Goal: Task Accomplishment & Management: Manage account settings

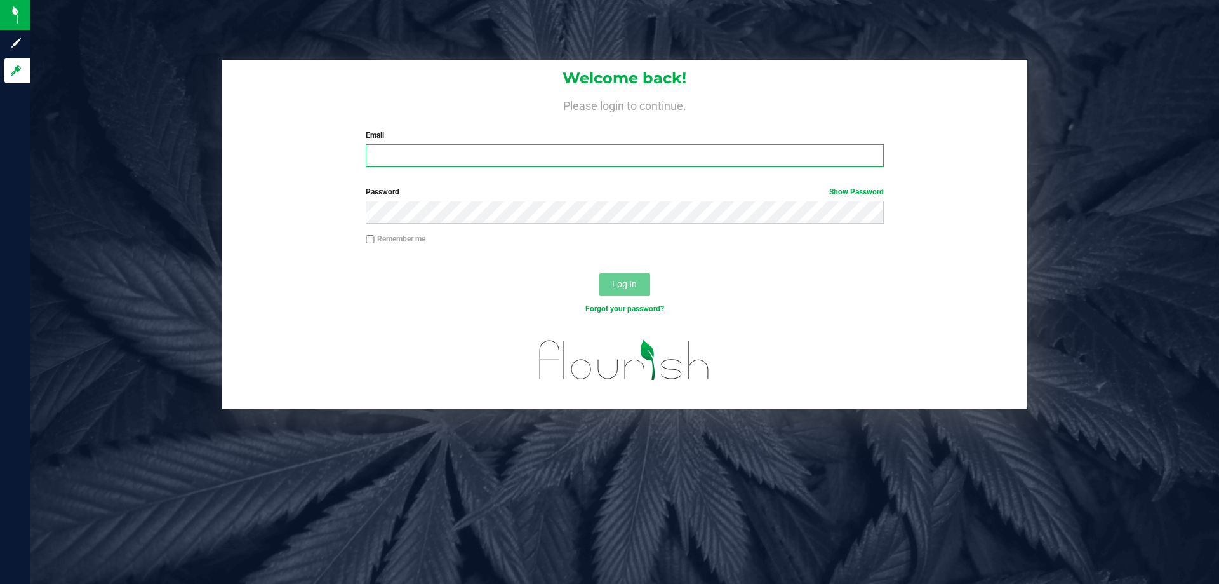
click at [427, 156] on input "Email" at bounding box center [624, 155] width 517 height 23
type input "[EMAIL_ADDRESS][DOMAIN_NAME]"
click at [599, 273] on button "Log In" at bounding box center [624, 284] width 51 height 23
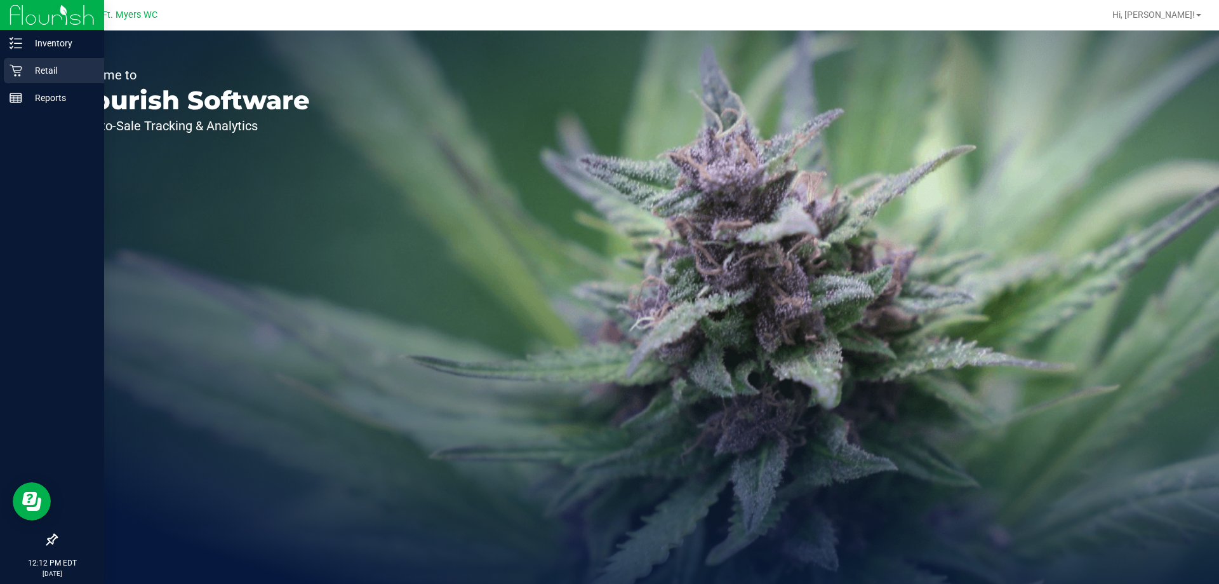
click at [81, 69] on p "Retail" at bounding box center [60, 70] width 76 height 15
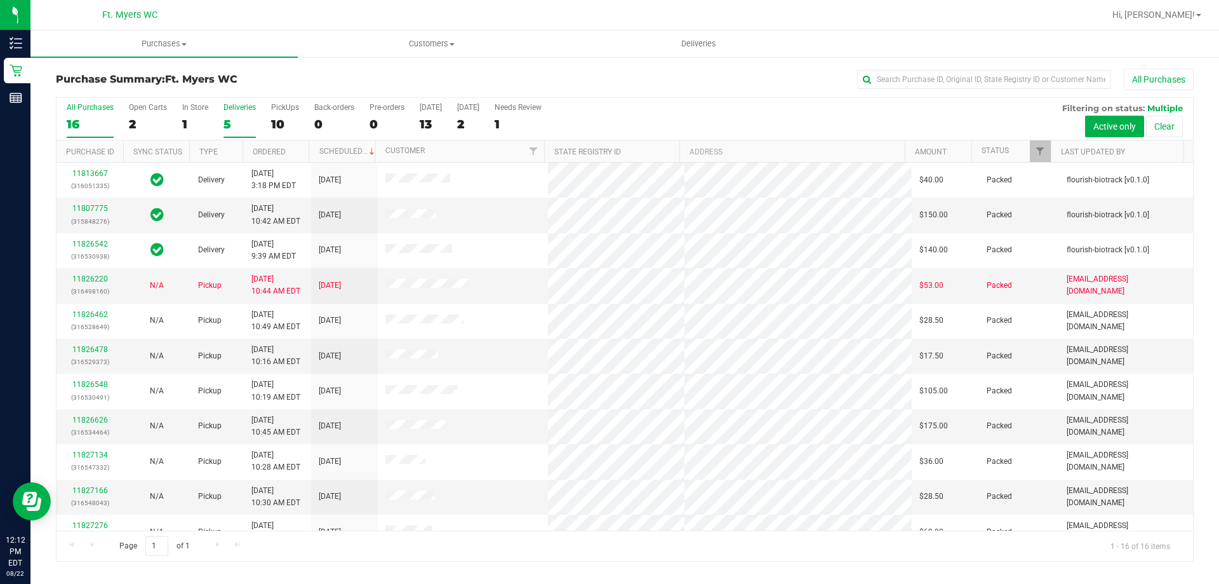
click at [234, 121] on div "5" at bounding box center [240, 124] width 32 height 15
click at [0, 0] on input "Deliveries 5" at bounding box center [0, 0] width 0 height 0
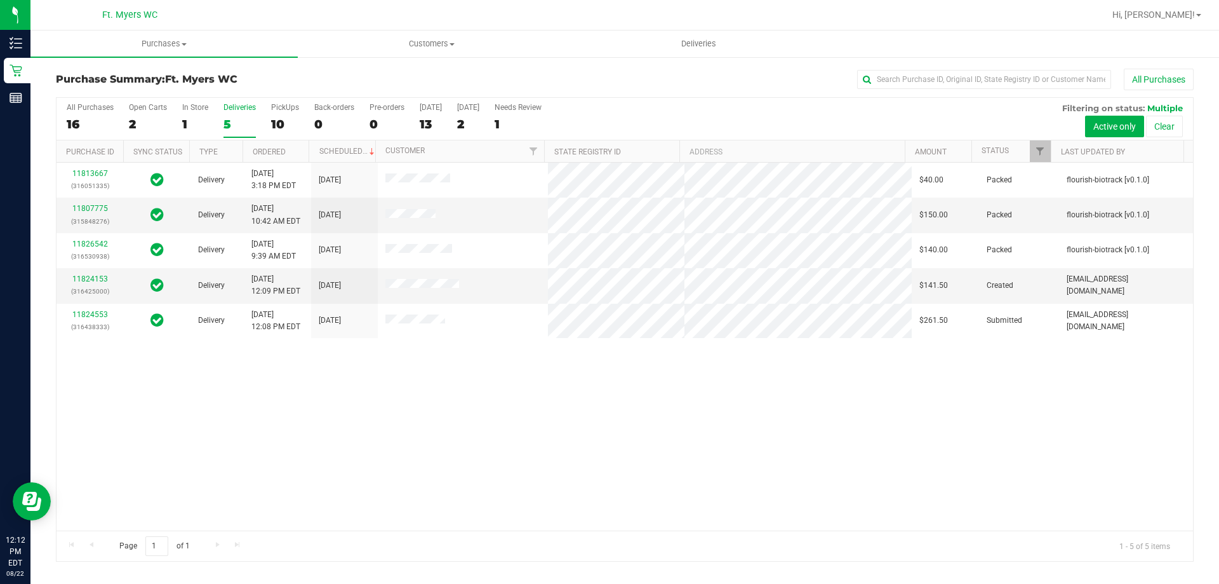
click at [300, 419] on div "11813667 (316051335) Delivery [DATE] 3:18 PM EDT 8/26/2025 $40.00 Packed flouri…" at bounding box center [625, 347] width 1137 height 368
click at [88, 274] on link "11824153" at bounding box center [90, 278] width 36 height 9
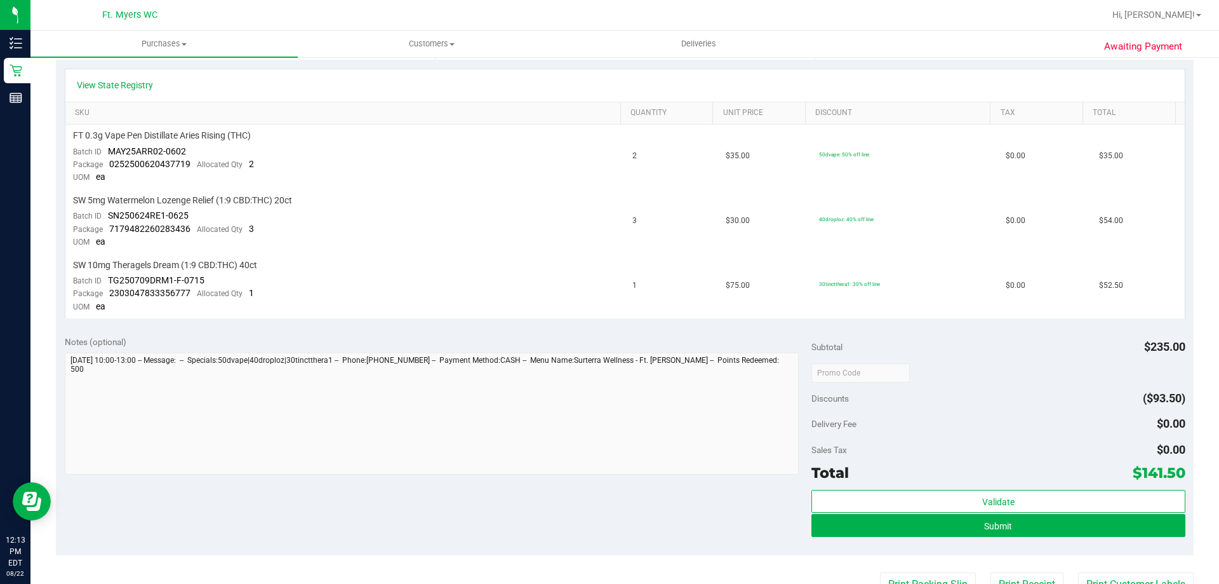
scroll to position [444, 0]
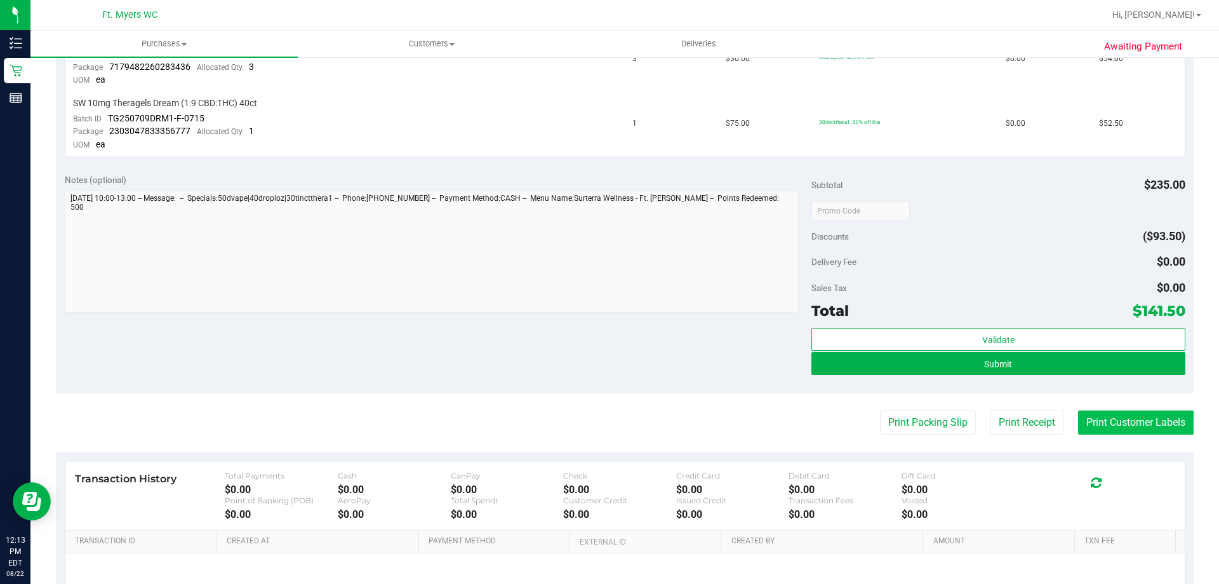
click at [1161, 414] on button "Print Customer Labels" at bounding box center [1136, 422] width 116 height 24
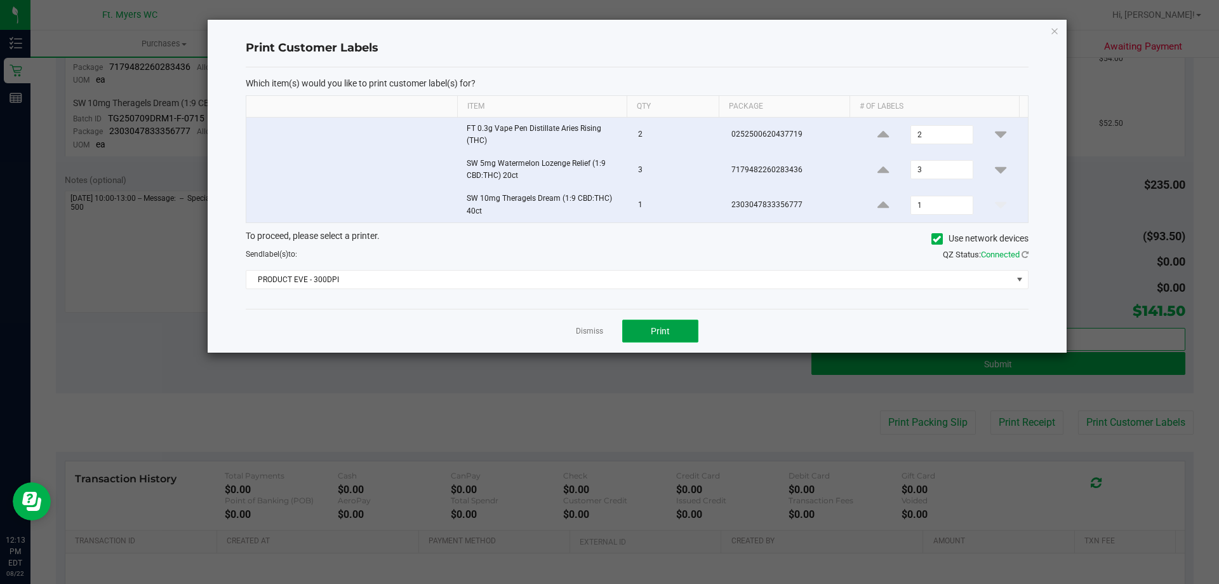
click at [672, 333] on button "Print" at bounding box center [660, 330] width 76 height 23
click at [599, 330] on link "Dismiss" at bounding box center [589, 331] width 27 height 11
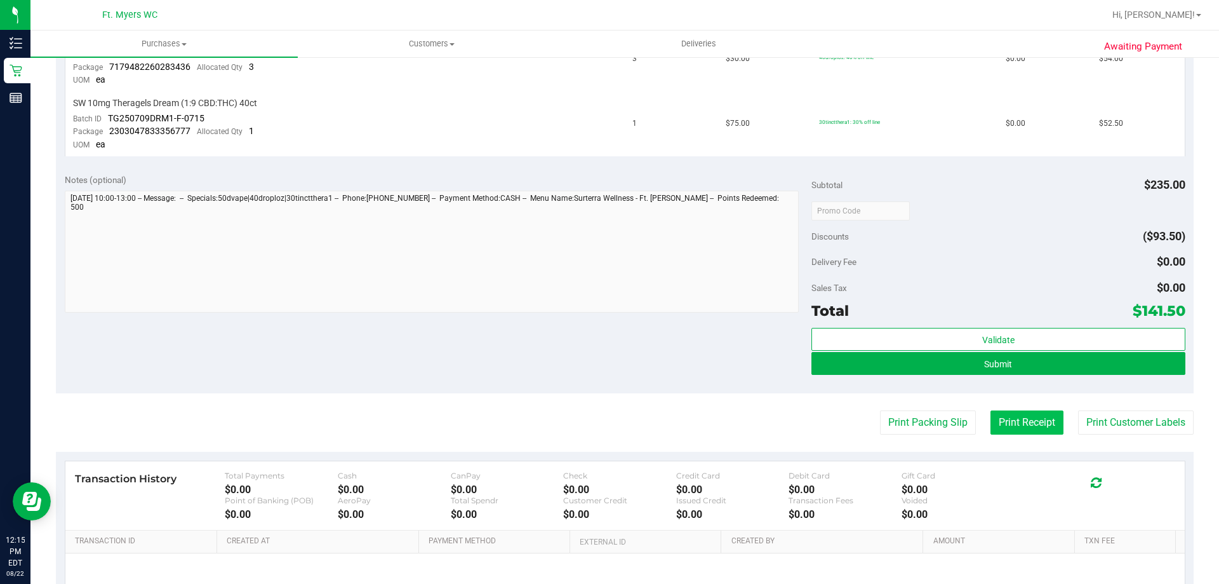
click at [1007, 424] on button "Print Receipt" at bounding box center [1027, 422] width 73 height 24
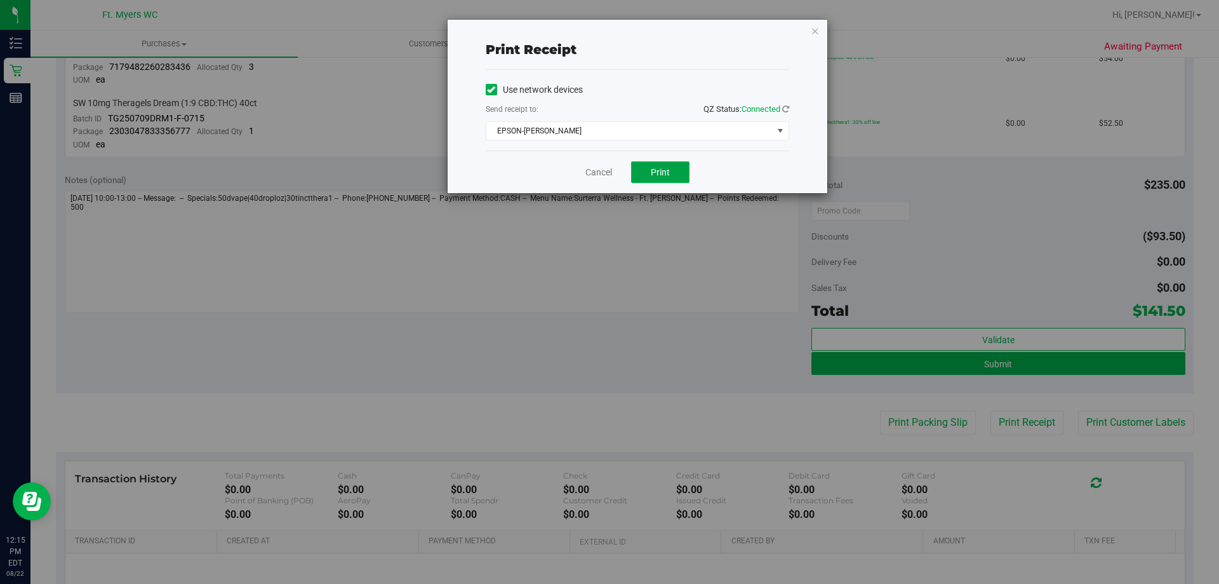
click at [665, 165] on button "Print" at bounding box center [660, 172] width 58 height 22
click at [665, 138] on span "EPSON-BEN-KING" at bounding box center [629, 131] width 286 height 18
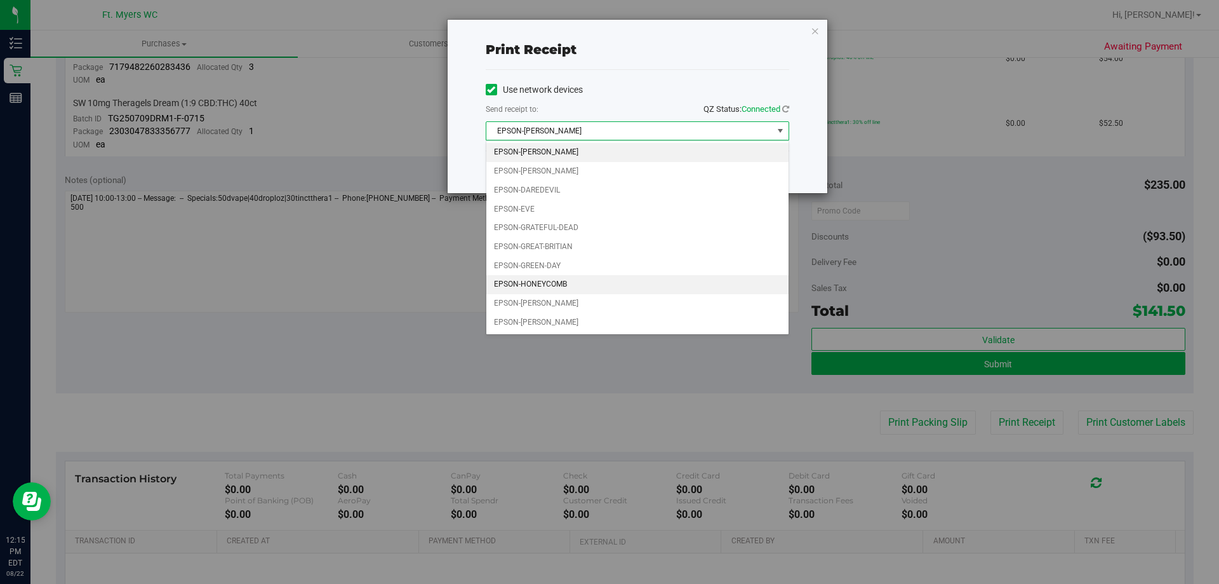
click at [639, 291] on li "EPSON-HONEYCOMB" at bounding box center [637, 284] width 302 height 19
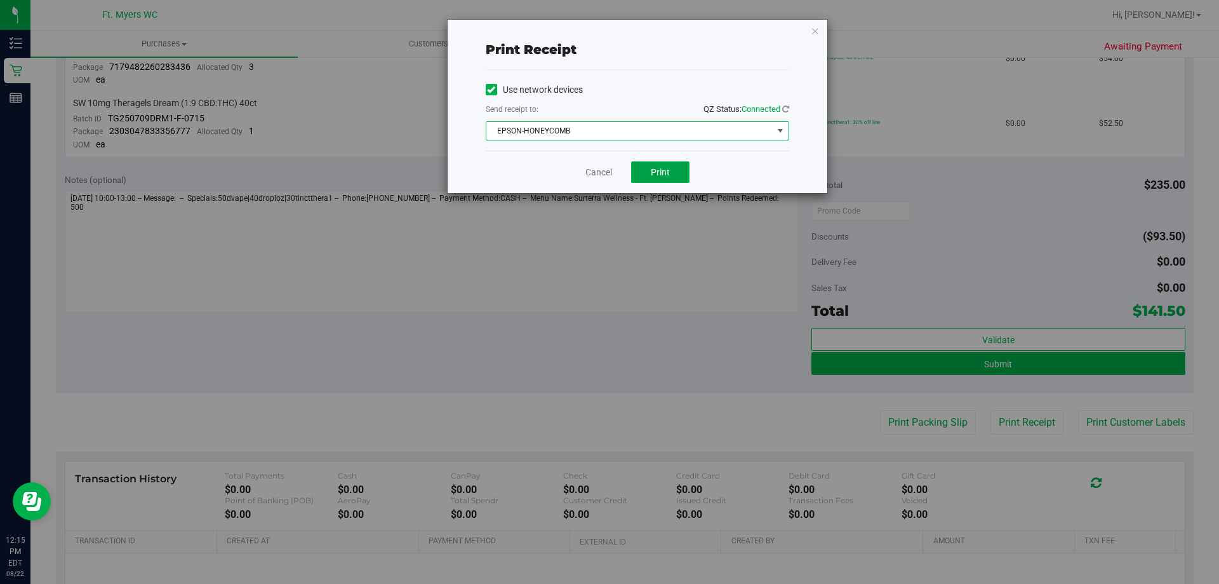
click at [648, 178] on button "Print" at bounding box center [660, 172] width 58 height 22
click at [604, 169] on link "Cancel" at bounding box center [598, 172] width 27 height 13
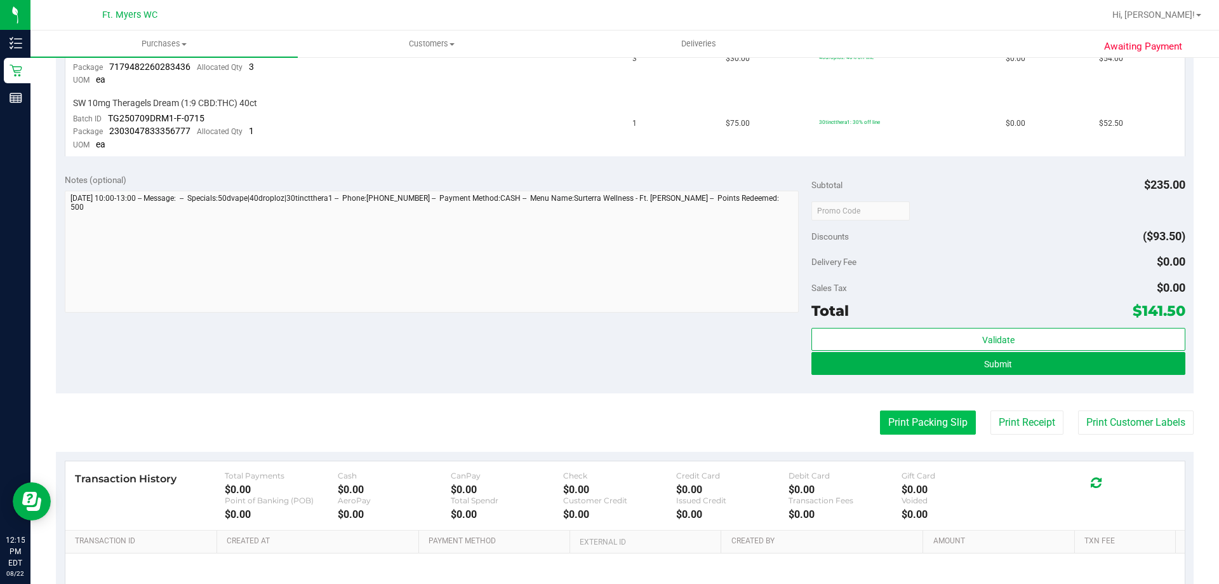
click at [928, 418] on button "Print Packing Slip" at bounding box center [928, 422] width 96 height 24
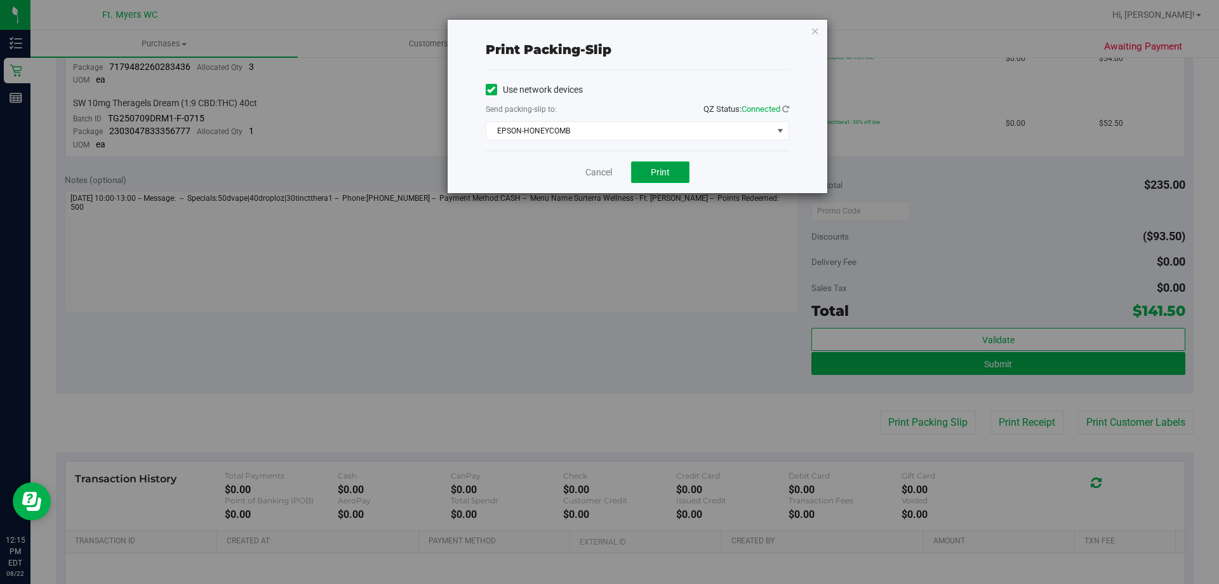
click at [675, 171] on button "Print" at bounding box center [660, 172] width 58 height 22
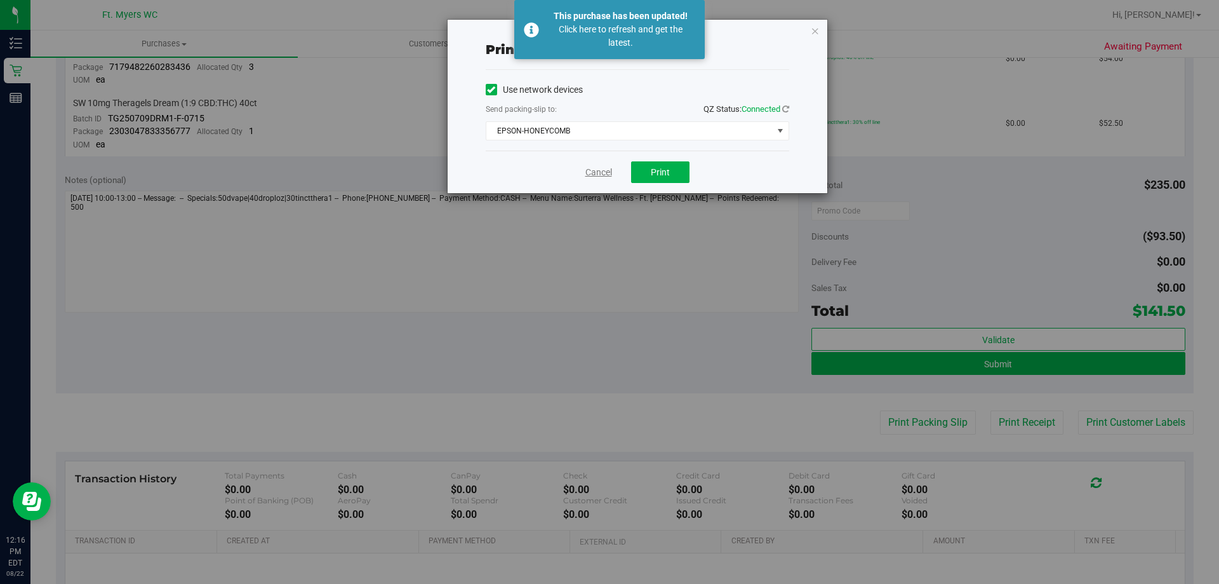
click at [595, 168] on link "Cancel" at bounding box center [598, 172] width 27 height 13
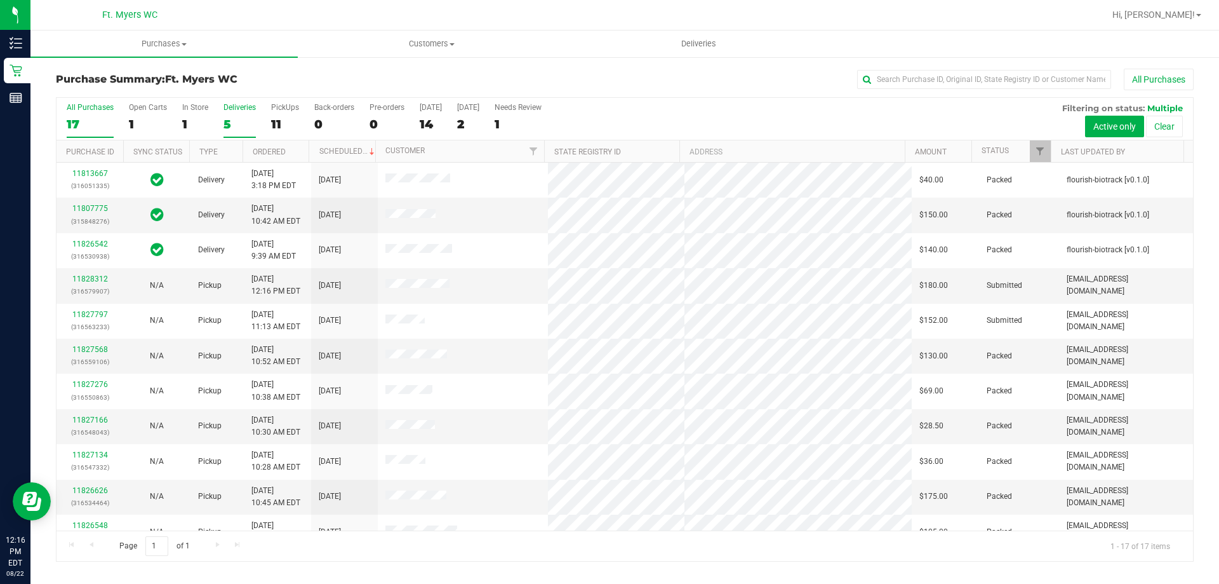
click at [232, 117] on div "5" at bounding box center [240, 124] width 32 height 15
click at [0, 0] on input "Deliveries 5" at bounding box center [0, 0] width 0 height 0
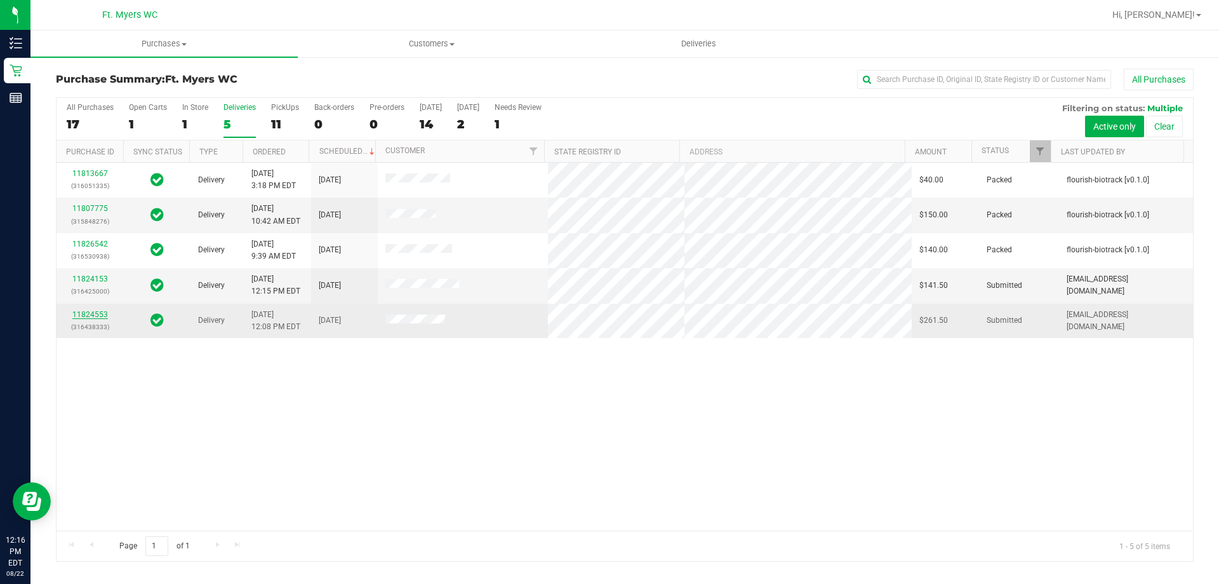
click at [102, 310] on link "11824553" at bounding box center [90, 314] width 36 height 9
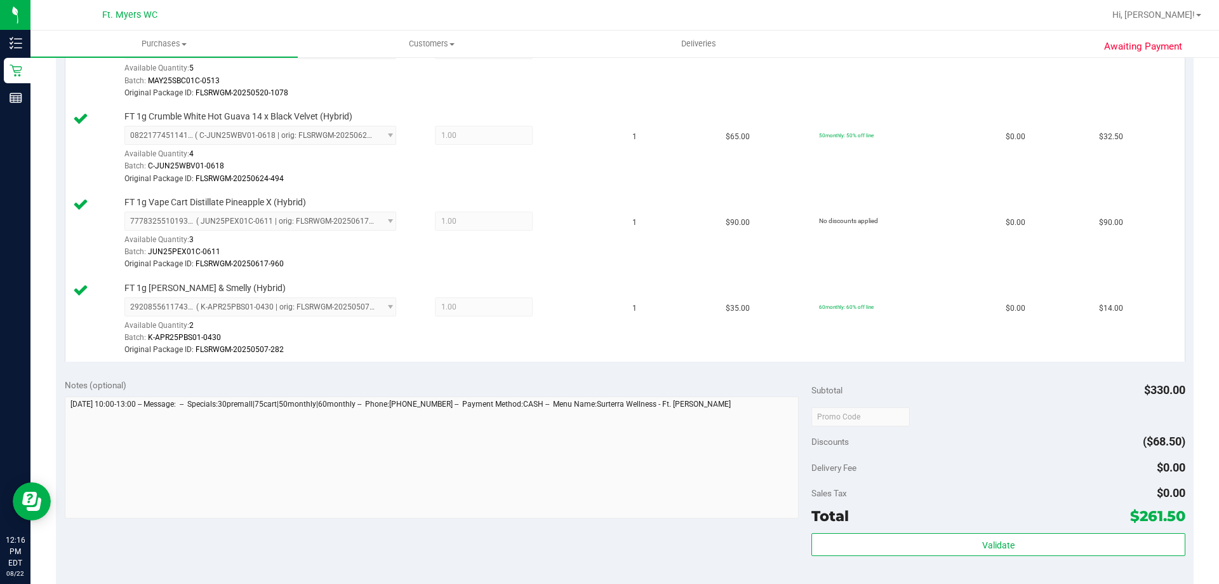
scroll to position [571, 0]
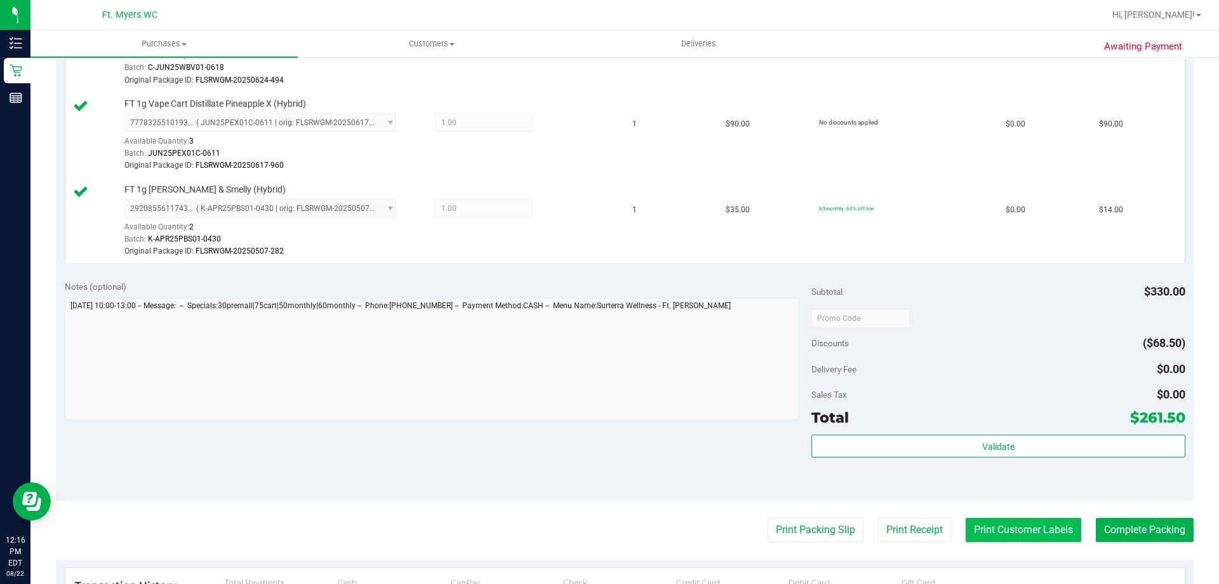
click at [996, 530] on button "Print Customer Labels" at bounding box center [1024, 529] width 116 height 24
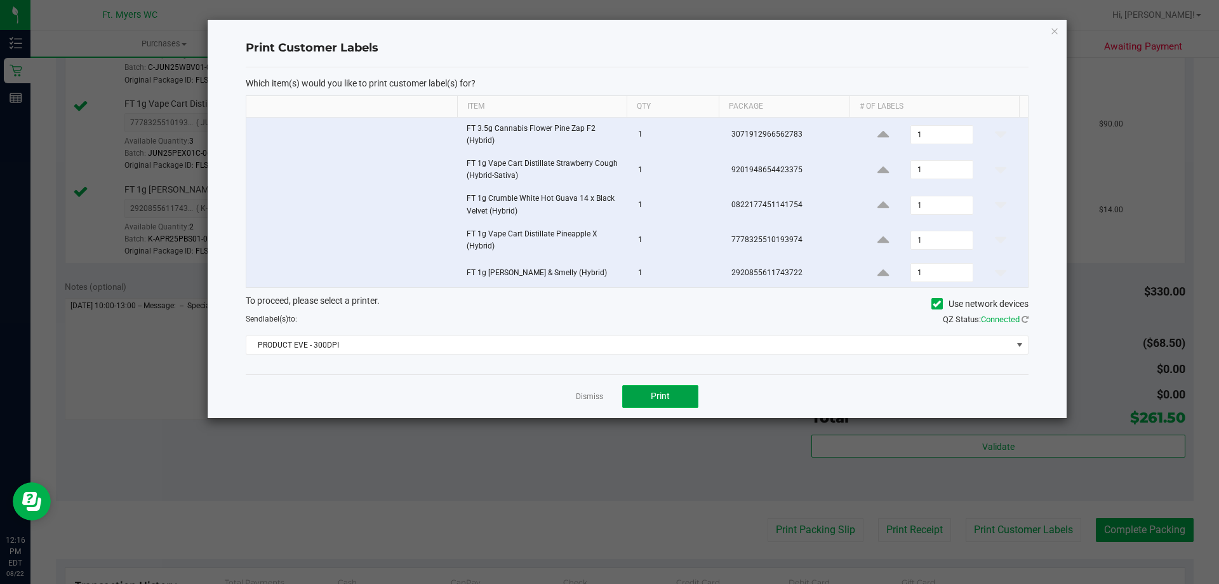
click at [681, 391] on button "Print" at bounding box center [660, 396] width 76 height 23
click at [578, 390] on app-cancel-button "Dismiss" at bounding box center [589, 395] width 27 height 13
click at [581, 390] on app-cancel-button "Dismiss" at bounding box center [589, 395] width 27 height 13
click at [584, 399] on link "Dismiss" at bounding box center [589, 396] width 27 height 11
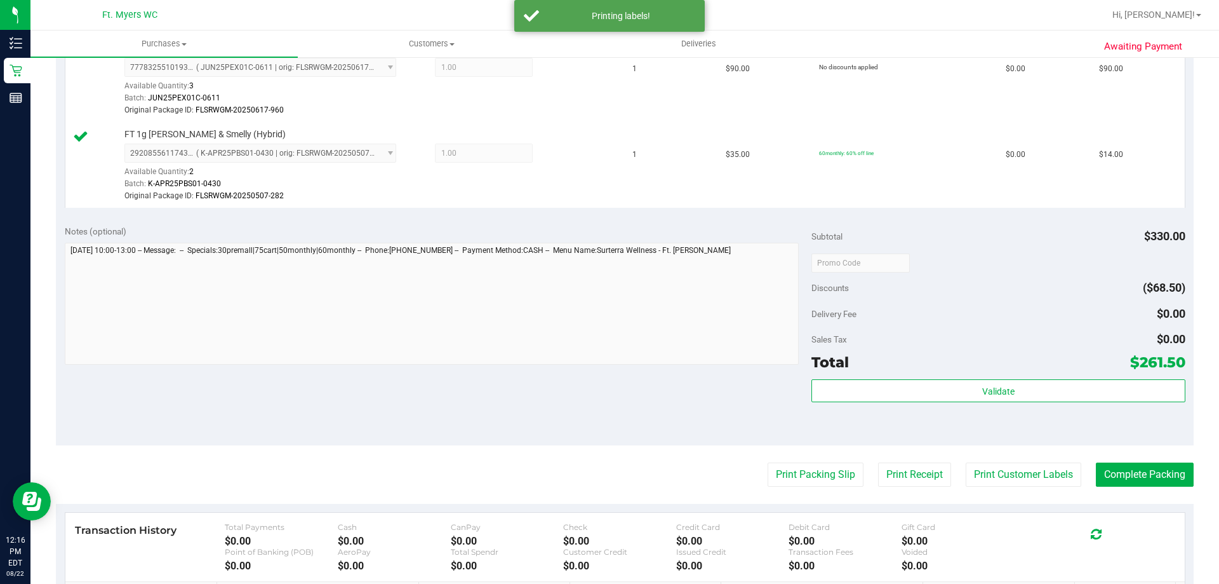
scroll to position [762, 0]
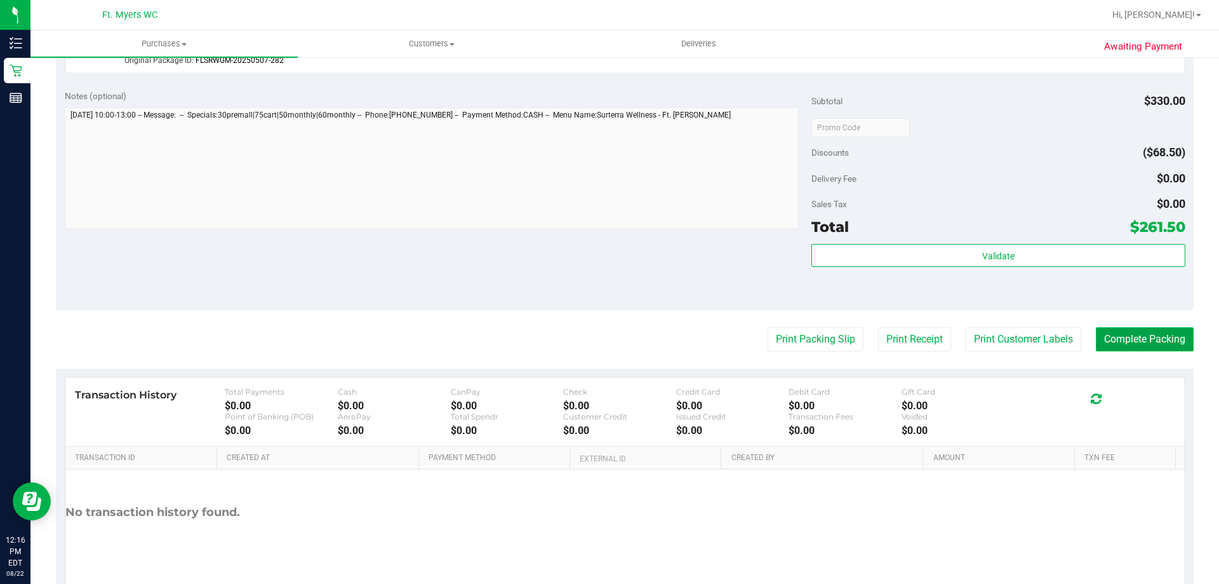
click at [1129, 349] on button "Complete Packing" at bounding box center [1145, 339] width 98 height 24
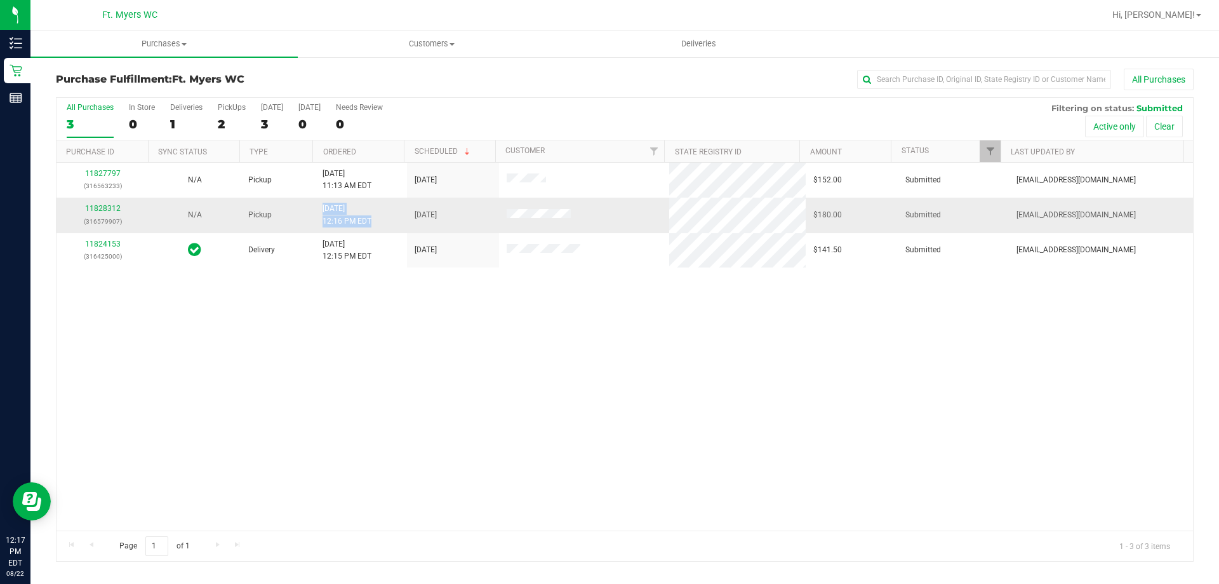
drag, startPoint x: 341, startPoint y: 210, endPoint x: 373, endPoint y: 212, distance: 31.8
click at [373, 212] on tr "11828312 (316579907) N/A Pickup 8/22/2025 12:16 PM EDT 8/22/2025 $180.00 Submit…" at bounding box center [625, 214] width 1137 height 35
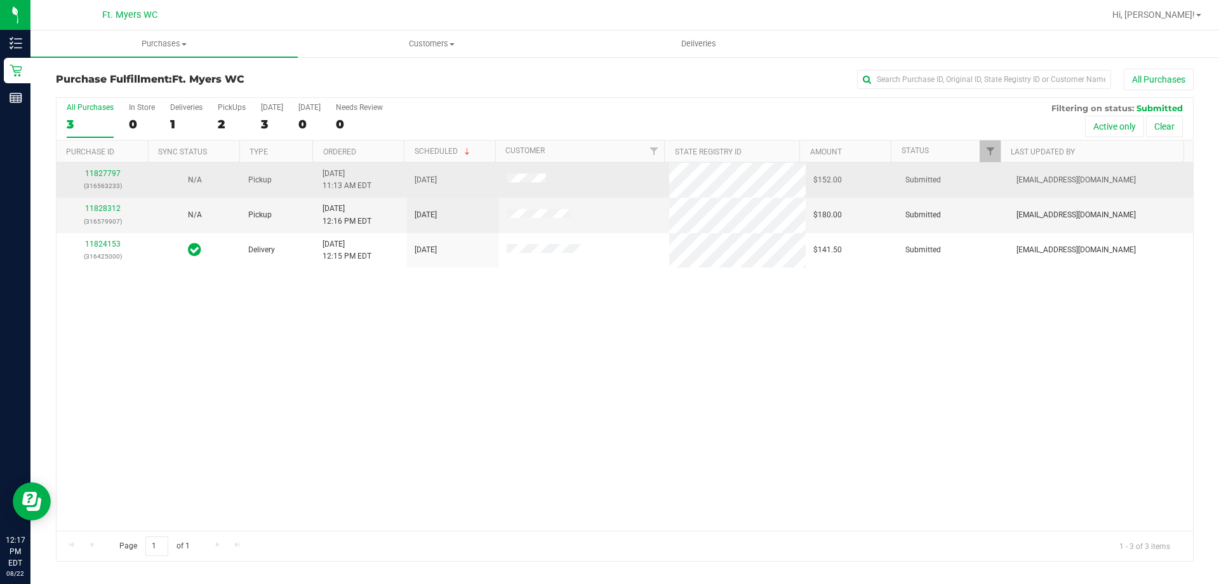
click at [399, 189] on td "8/22/2025 11:13 AM EDT" at bounding box center [361, 180] width 92 height 35
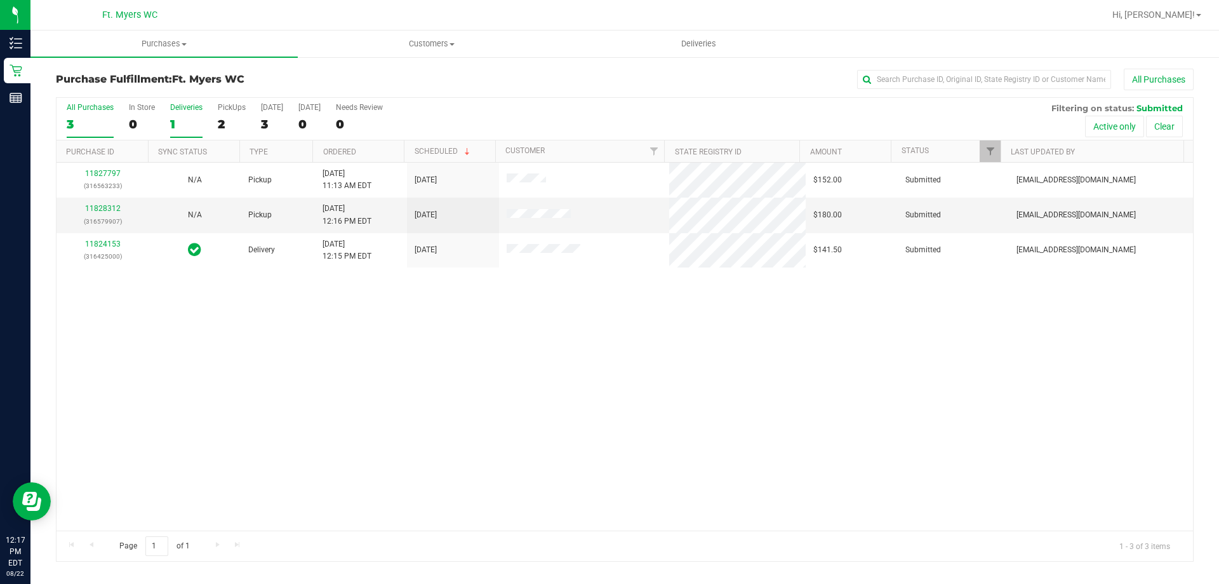
click at [175, 117] on div "1" at bounding box center [186, 124] width 32 height 15
click at [0, 0] on input "Deliveries 1" at bounding box center [0, 0] width 0 height 0
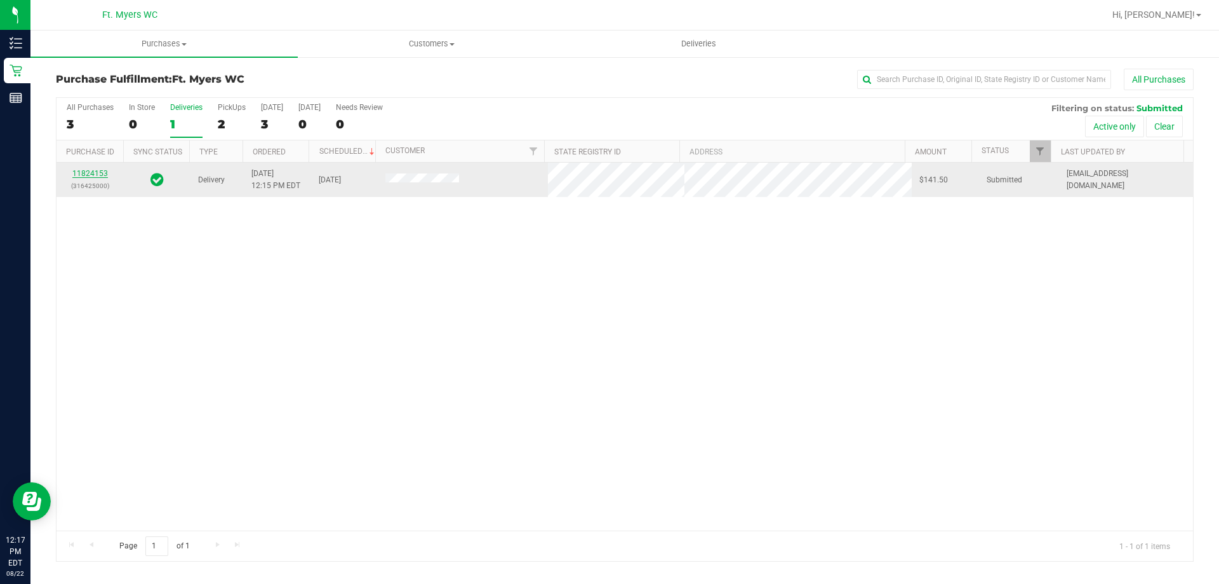
click at [93, 169] on link "11824153" at bounding box center [90, 173] width 36 height 9
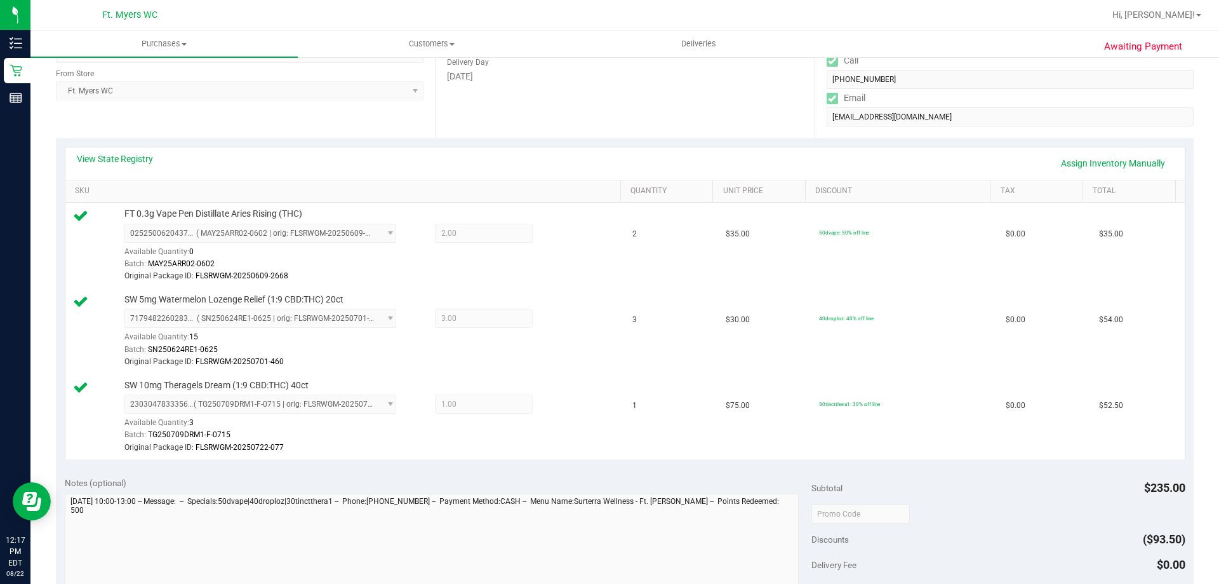
scroll to position [381, 0]
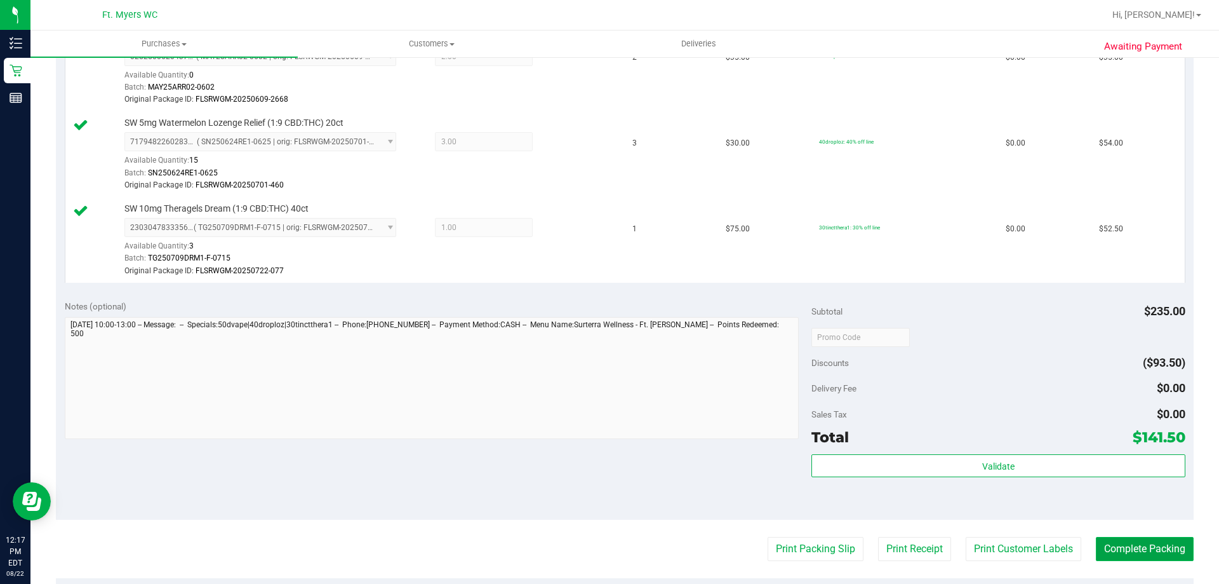
click at [1144, 545] on button "Complete Packing" at bounding box center [1145, 549] width 98 height 24
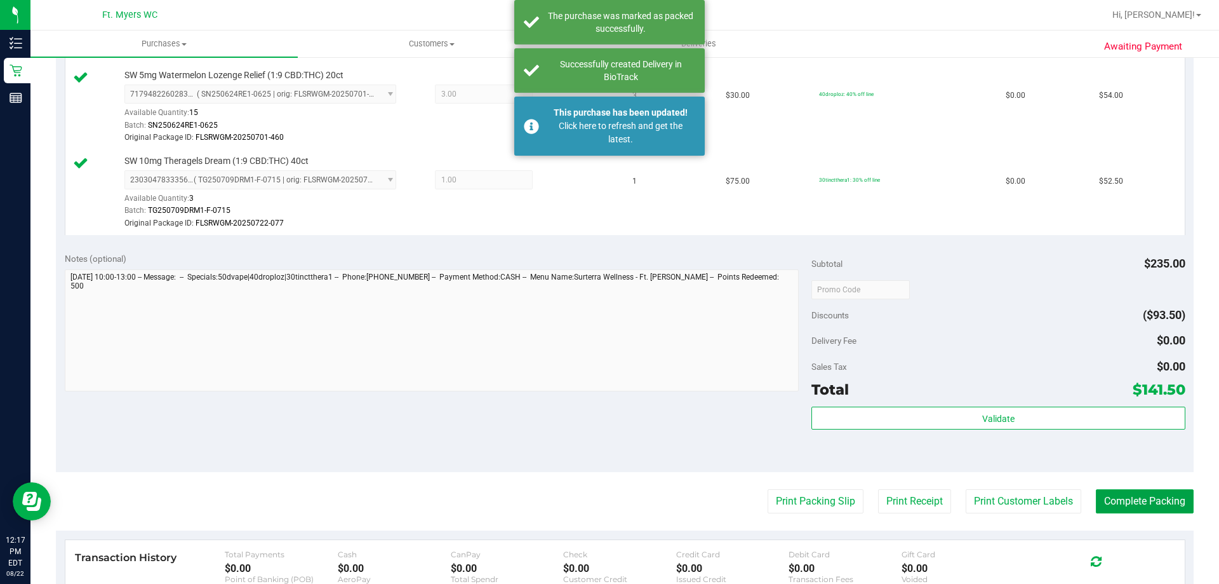
scroll to position [508, 0]
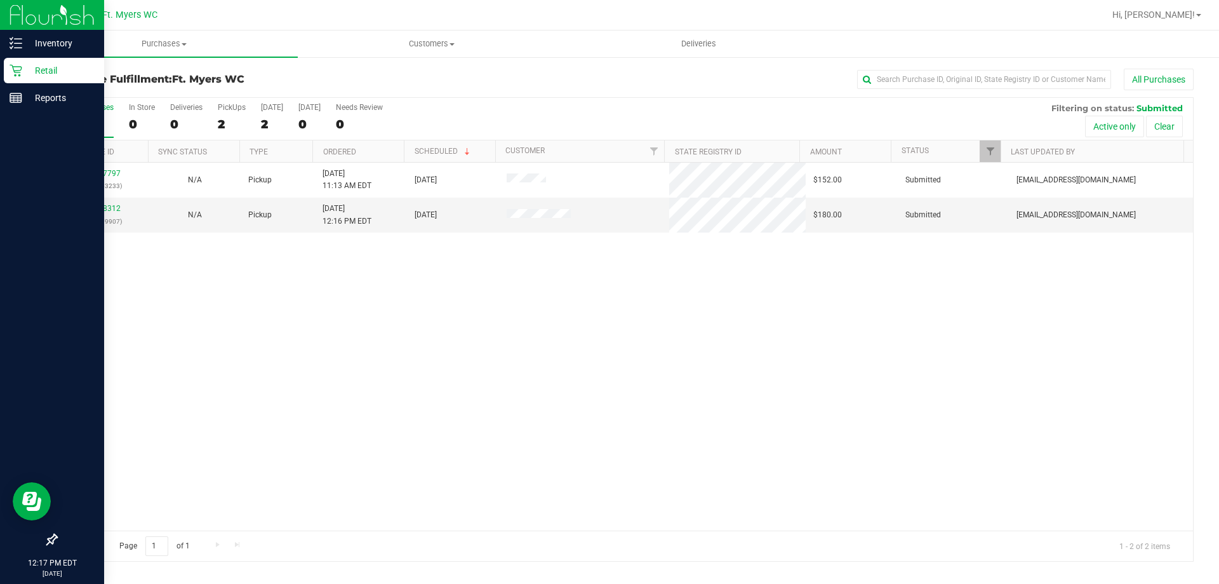
click at [16, 70] on icon at bounding box center [16, 70] width 13 height 13
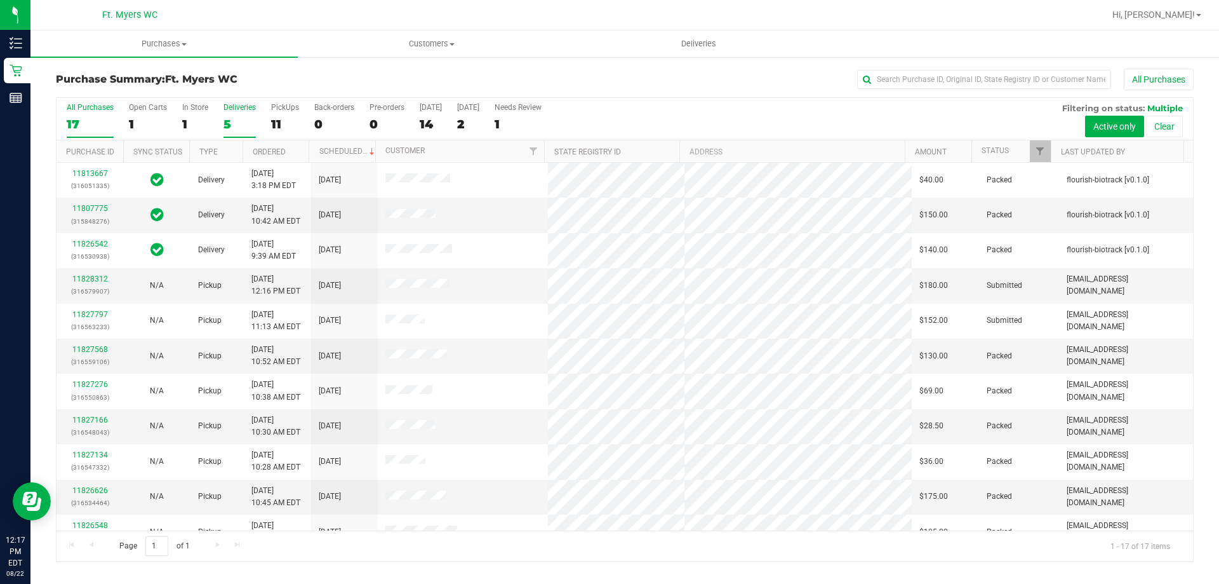
click at [240, 123] on div "5" at bounding box center [240, 124] width 32 height 15
click at [0, 0] on input "Deliveries 5" at bounding box center [0, 0] width 0 height 0
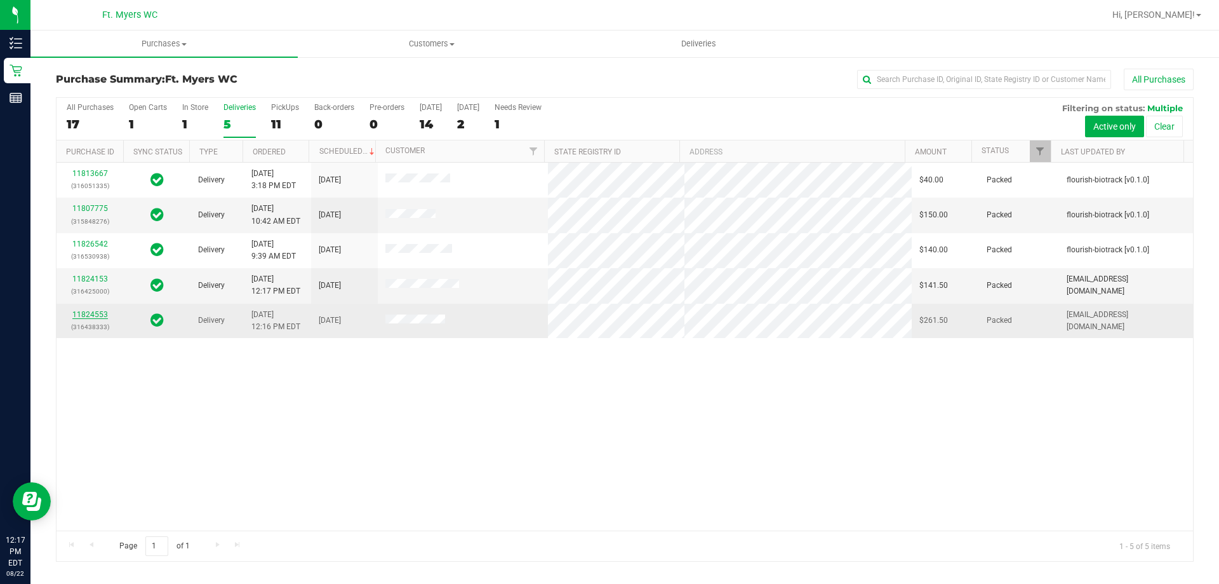
click at [88, 311] on link "11824553" at bounding box center [90, 314] width 36 height 9
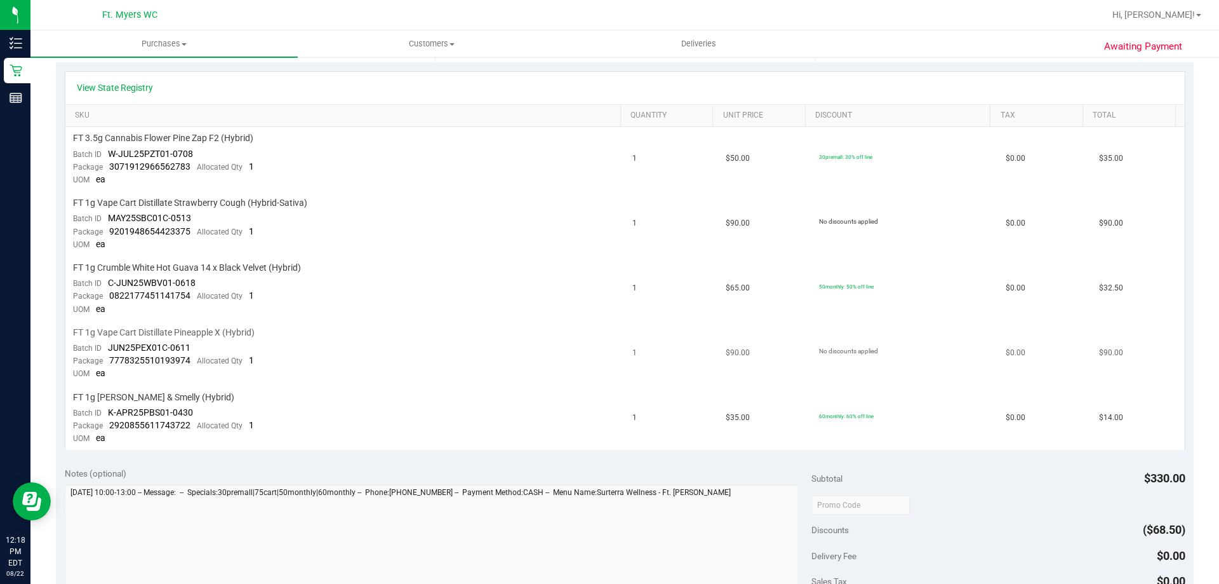
scroll to position [254, 0]
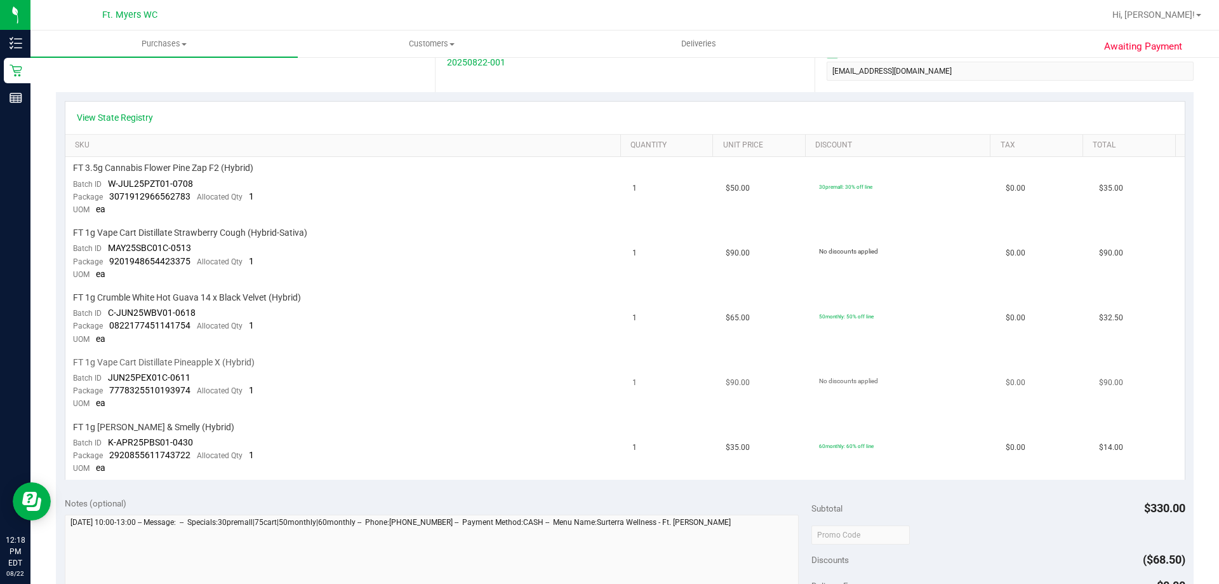
click at [1099, 380] on span "$90.00" at bounding box center [1111, 383] width 24 height 12
drag, startPoint x: 792, startPoint y: 384, endPoint x: 975, endPoint y: 401, distance: 183.0
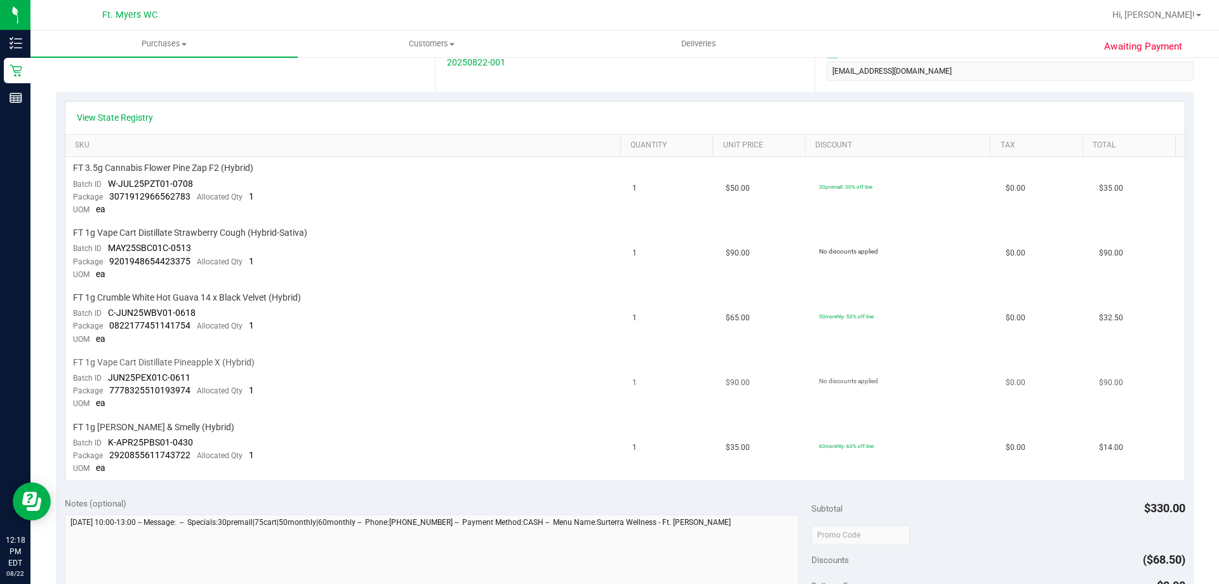
click at [975, 401] on tr "FT 1g Vape Cart Distillate Pineapple X (Hybrid) Batch ID JUN25PEX01C-0611 Packa…" at bounding box center [624, 383] width 1119 height 65
click at [860, 358] on td "No discounts applied" at bounding box center [904, 383] width 187 height 65
drag, startPoint x: 265, startPoint y: 359, endPoint x: 74, endPoint y: 358, distance: 190.5
click at [74, 358] on div "FT 1g Vape Cart Distillate Pineapple X (Hybrid)" at bounding box center [345, 362] width 545 height 12
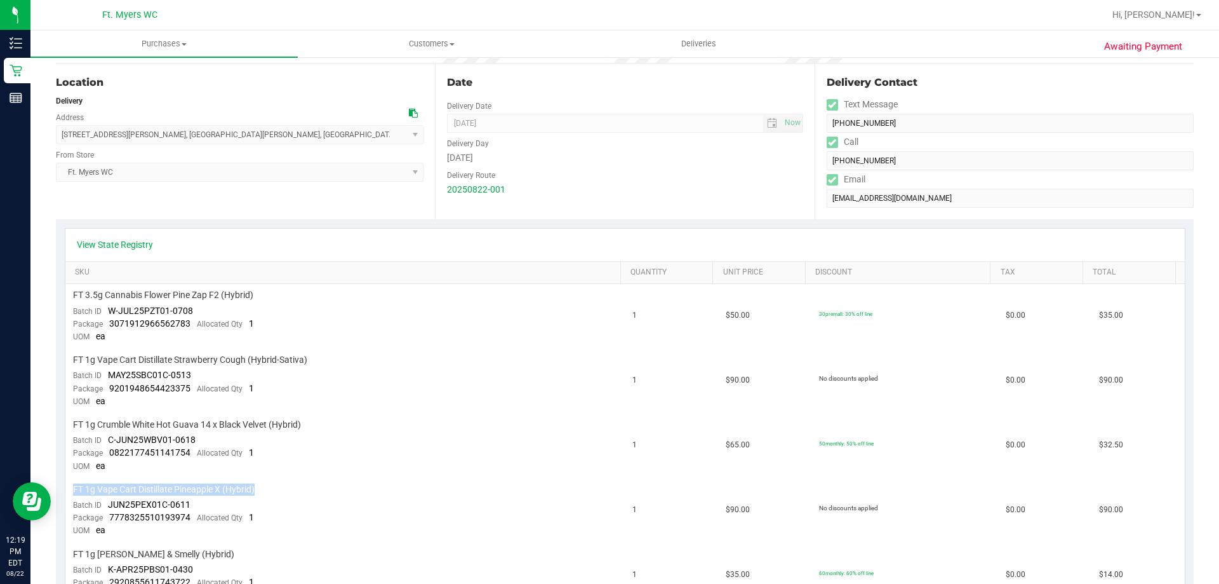
scroll to position [0, 0]
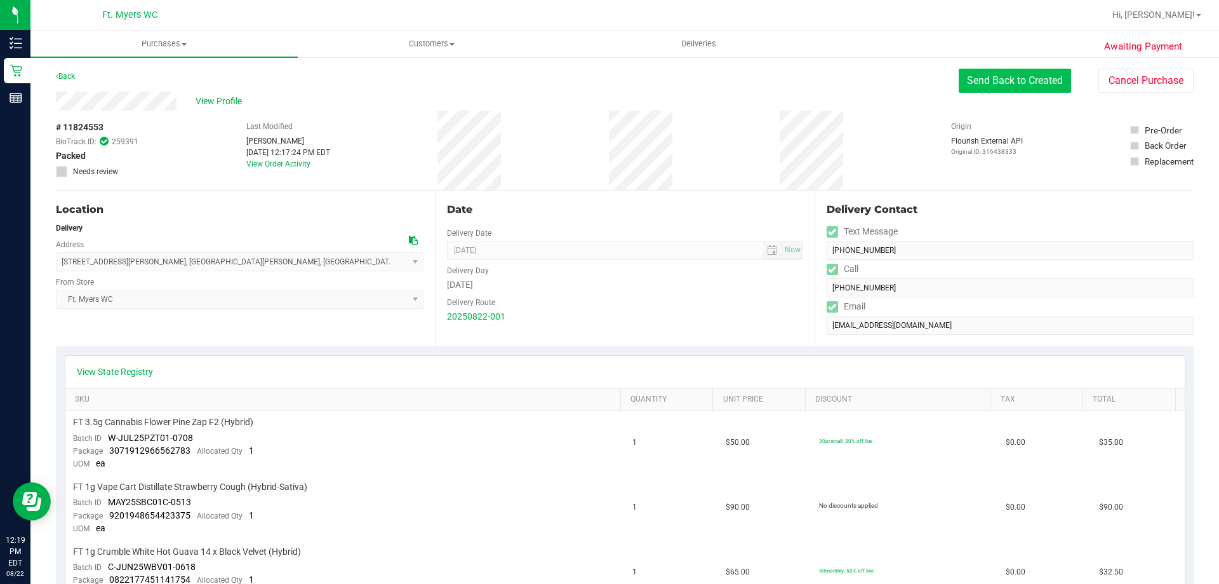
click at [1015, 81] on button "Send Back to Created" at bounding box center [1015, 81] width 112 height 24
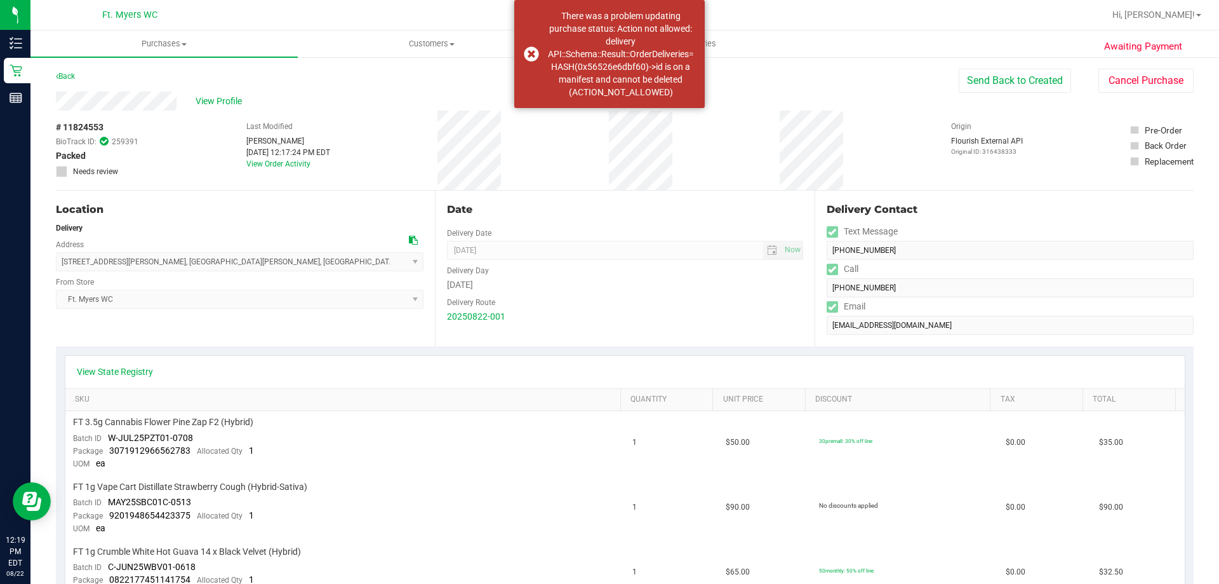
click at [690, 145] on div "# 11824553 BioTrack ID: 259391 Packed Needs review Last Modified Richard Andrew…" at bounding box center [625, 149] width 1138 height 79
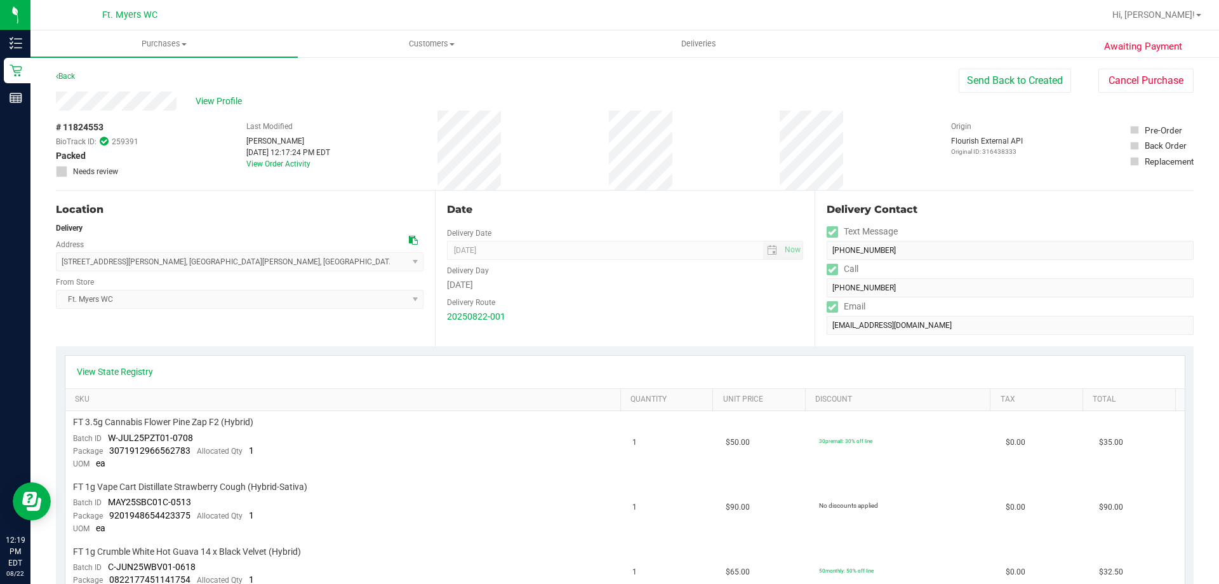
click at [980, 96] on div "View Profile # 11824553 BioTrack ID: 259391 Packed Needs review Last Modified R…" at bounding box center [625, 140] width 1138 height 99
click at [985, 84] on button "Send Back to Created" at bounding box center [1015, 81] width 112 height 24
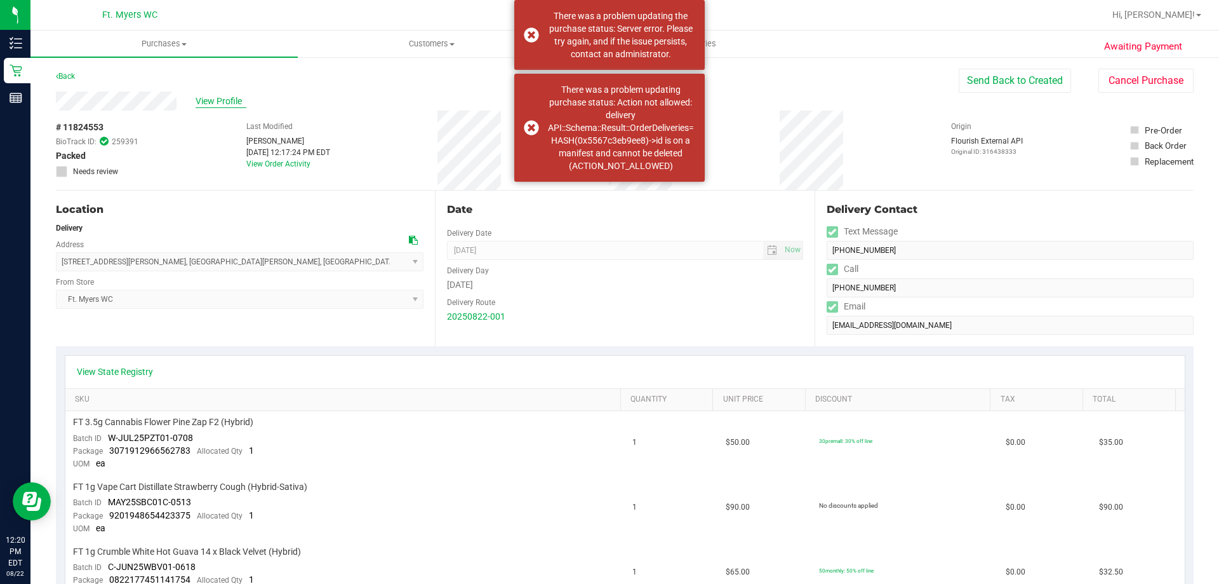
click at [223, 100] on span "View Profile" at bounding box center [221, 101] width 51 height 13
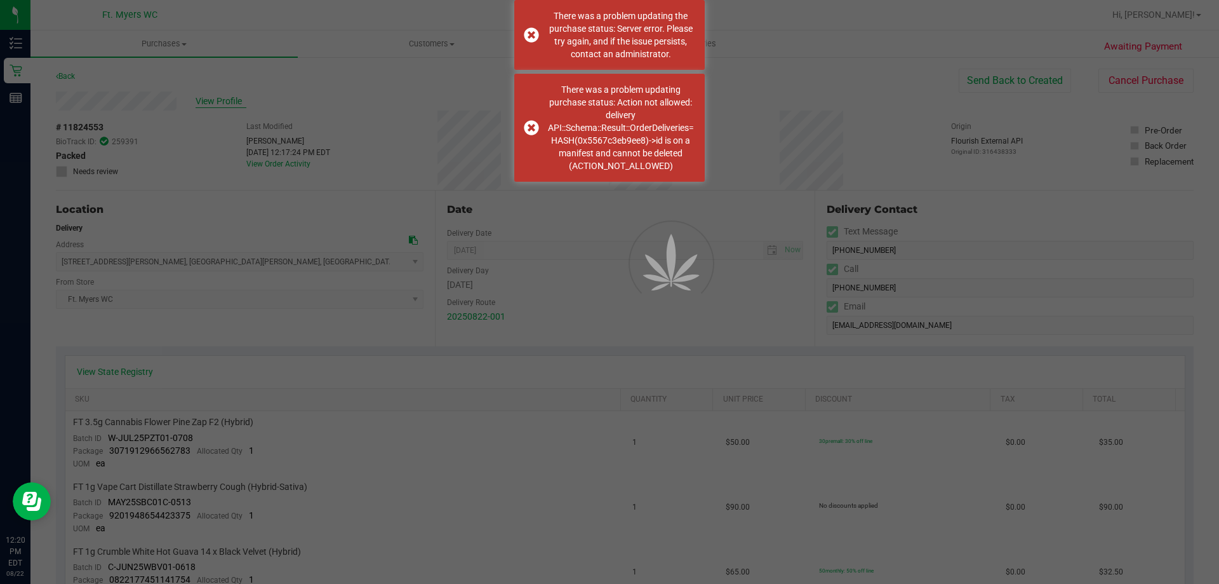
click at [226, 109] on div at bounding box center [609, 292] width 1219 height 584
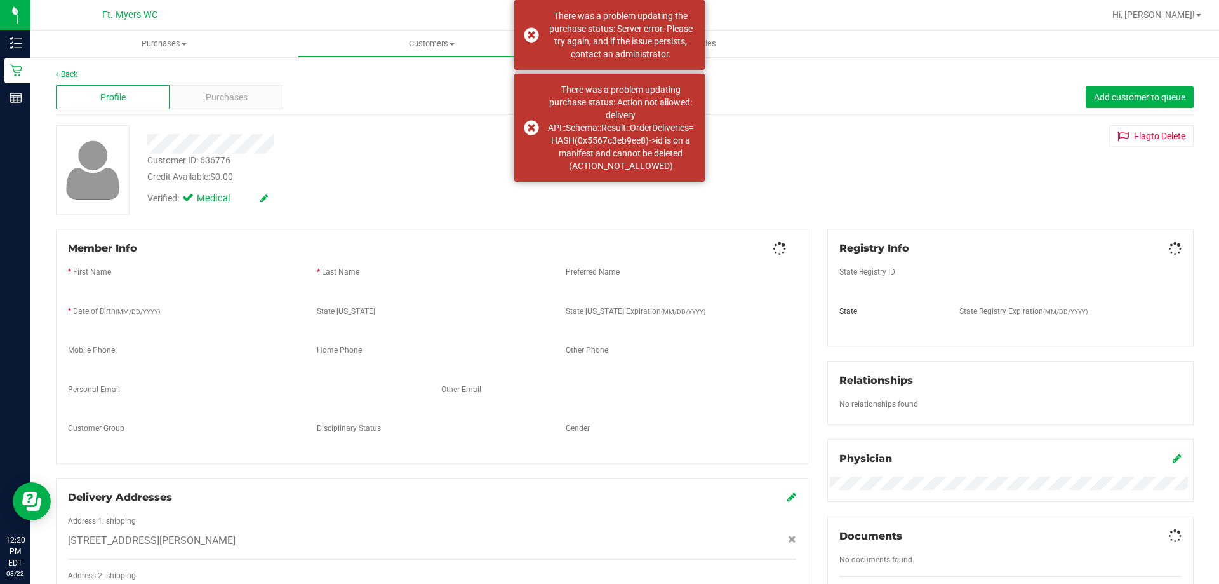
click at [227, 102] on span "Purchases" at bounding box center [227, 97] width 42 height 13
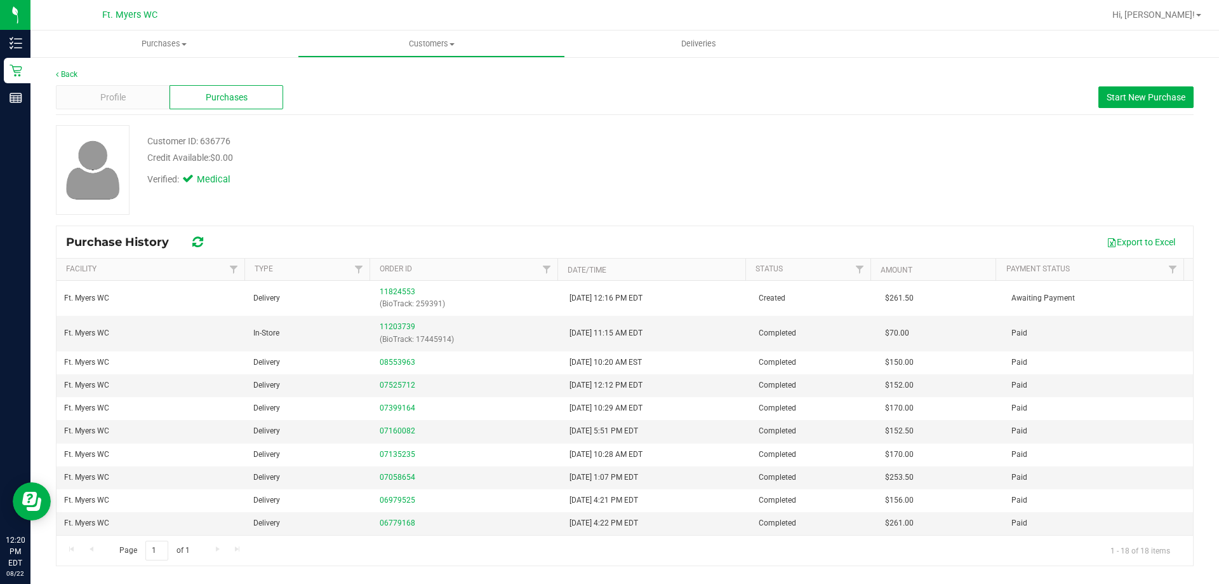
click at [610, 184] on div "Verified: Medical" at bounding box center [427, 178] width 578 height 28
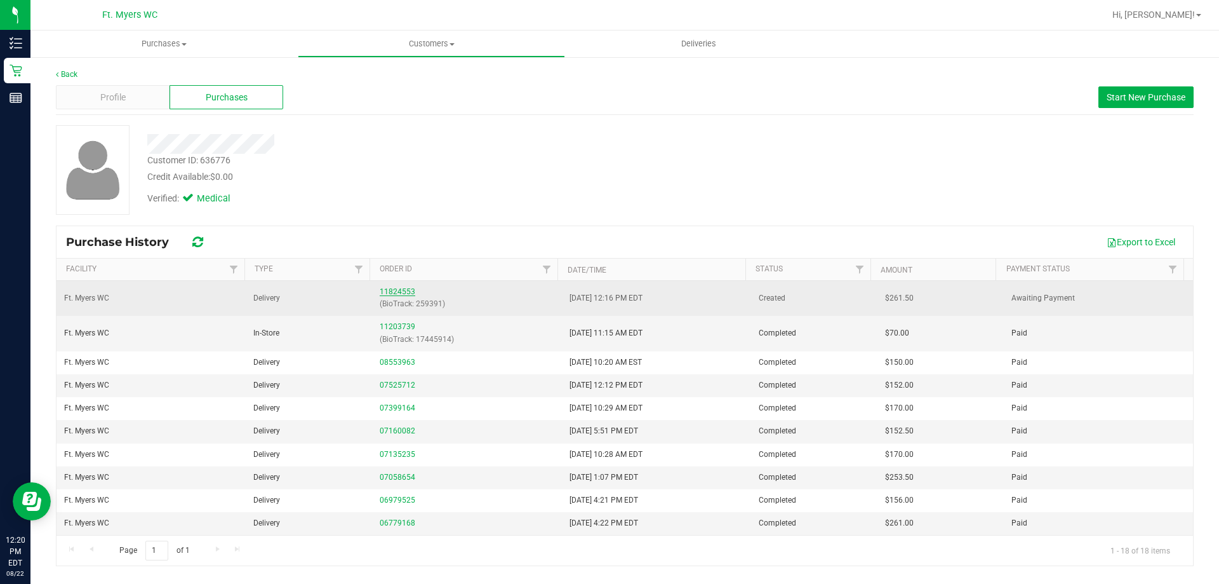
click at [382, 290] on link "11824553" at bounding box center [398, 291] width 36 height 9
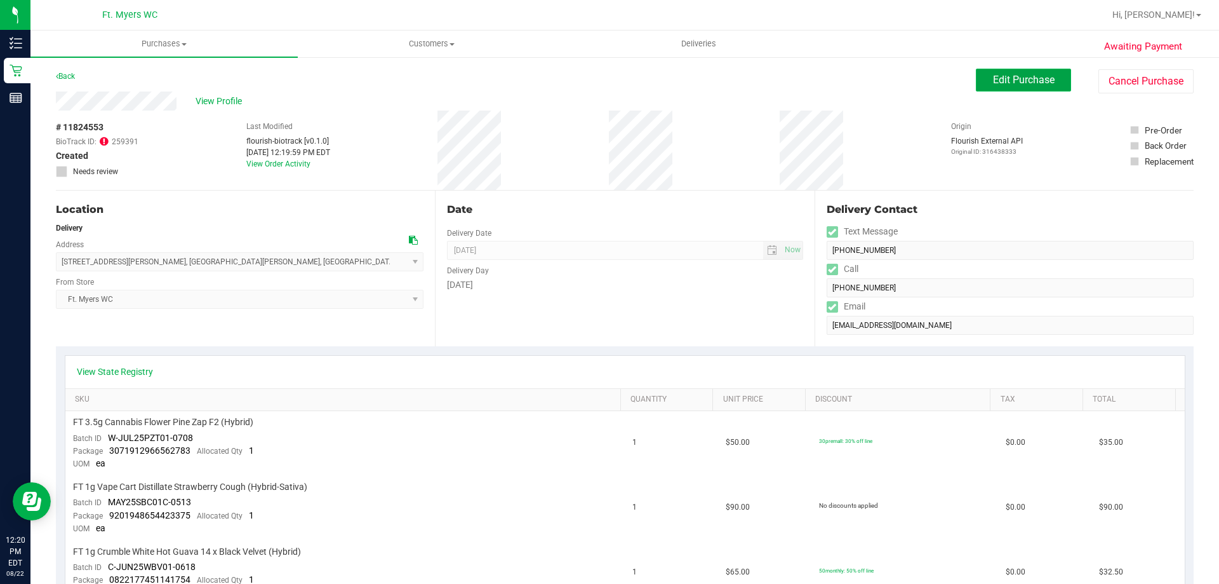
click at [1012, 87] on button "Edit Purchase" at bounding box center [1023, 80] width 95 height 23
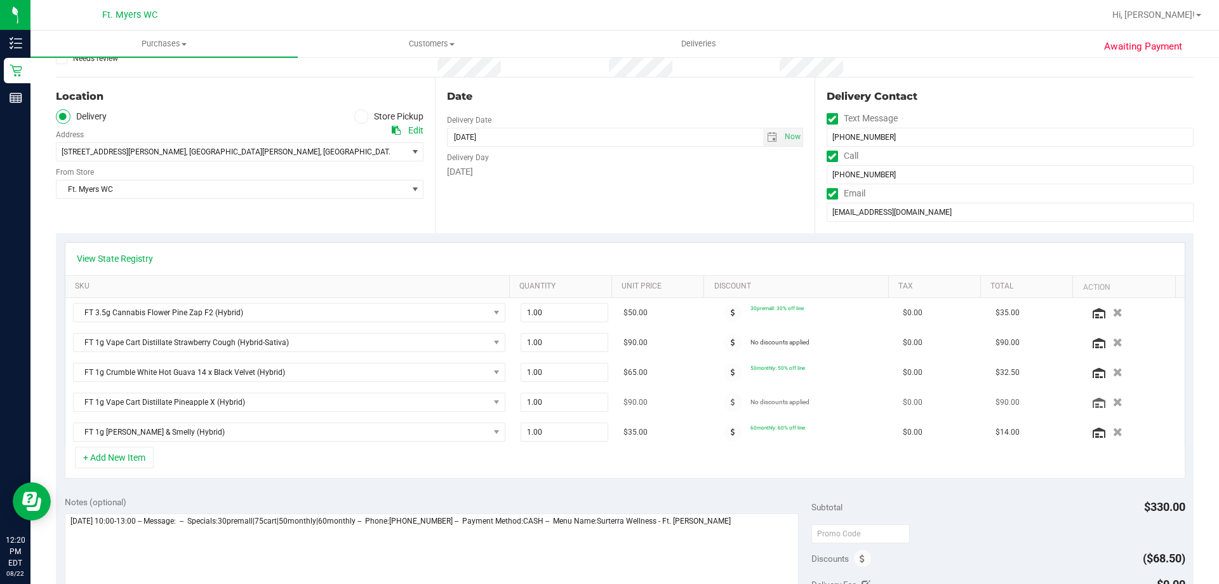
scroll to position [127, 0]
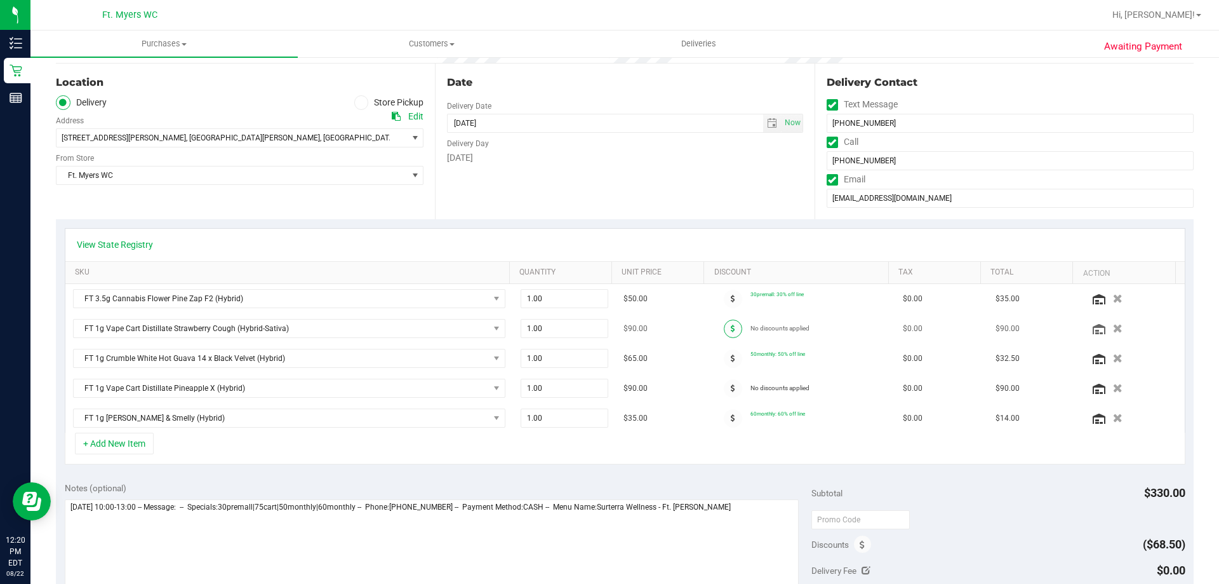
click at [724, 333] on span at bounding box center [733, 328] width 18 height 18
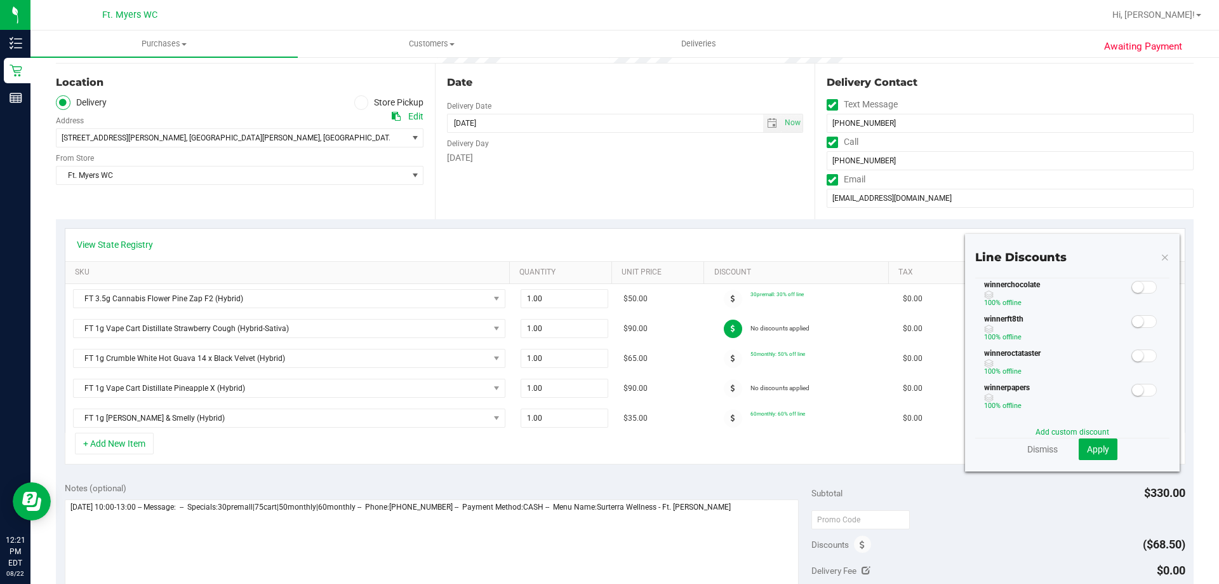
scroll to position [412, 0]
click at [1057, 431] on link "Add custom discount" at bounding box center [1073, 431] width 74 height 9
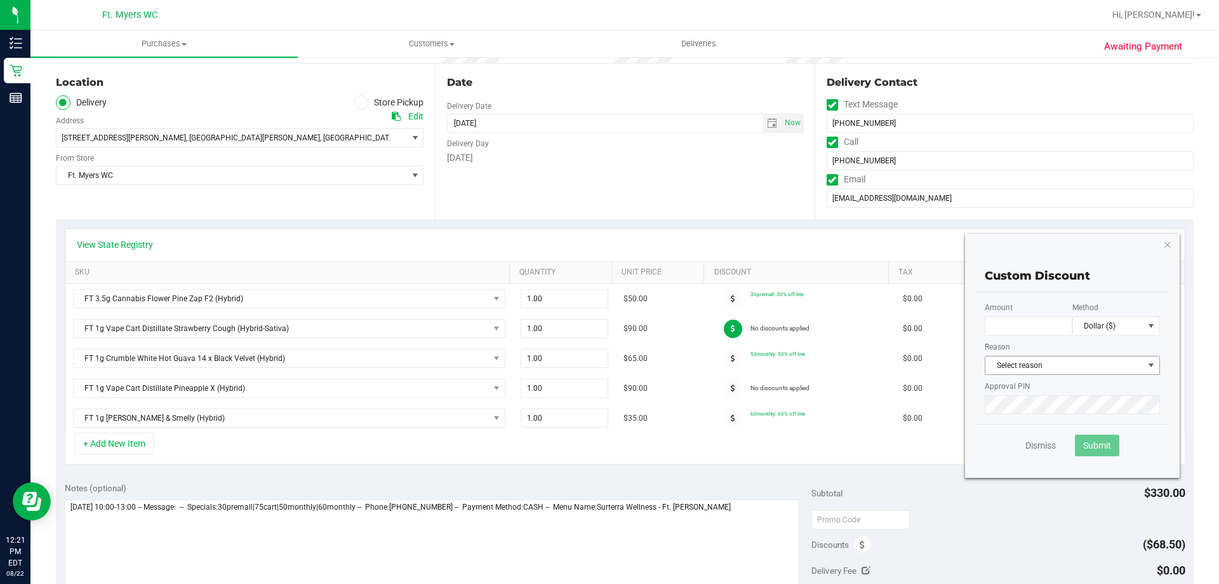
click at [1045, 375] on span "Select reason" at bounding box center [1072, 365] width 175 height 19
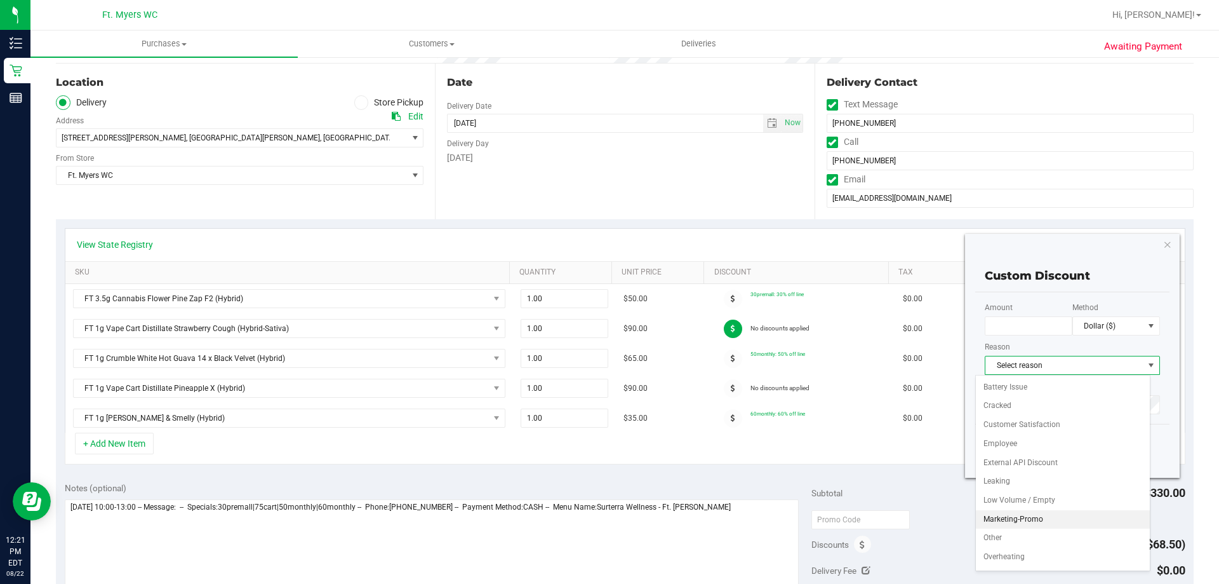
click at [1039, 514] on li "Marketing-Promo" at bounding box center [1063, 519] width 174 height 19
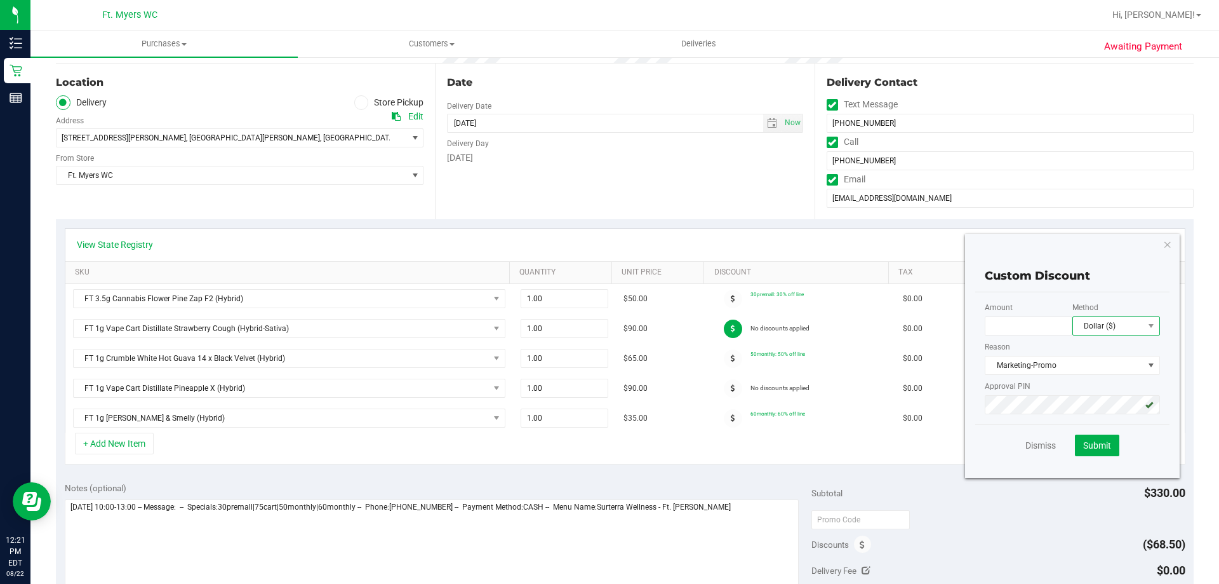
click at [1088, 333] on span "Dollar ($)" at bounding box center [1108, 326] width 70 height 18
click at [1081, 366] on li "Percentage (%)" at bounding box center [1107, 371] width 86 height 22
click at [1024, 331] on input "text" at bounding box center [1029, 325] width 88 height 19
type input "60.00"
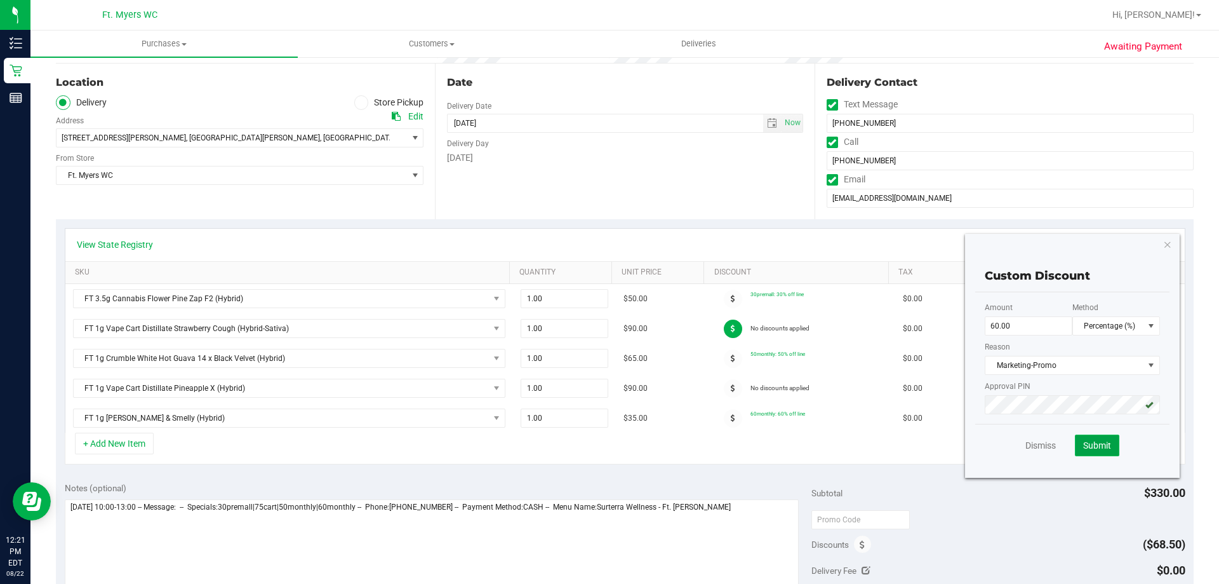
click at [1095, 437] on button "Submit" at bounding box center [1097, 445] width 44 height 22
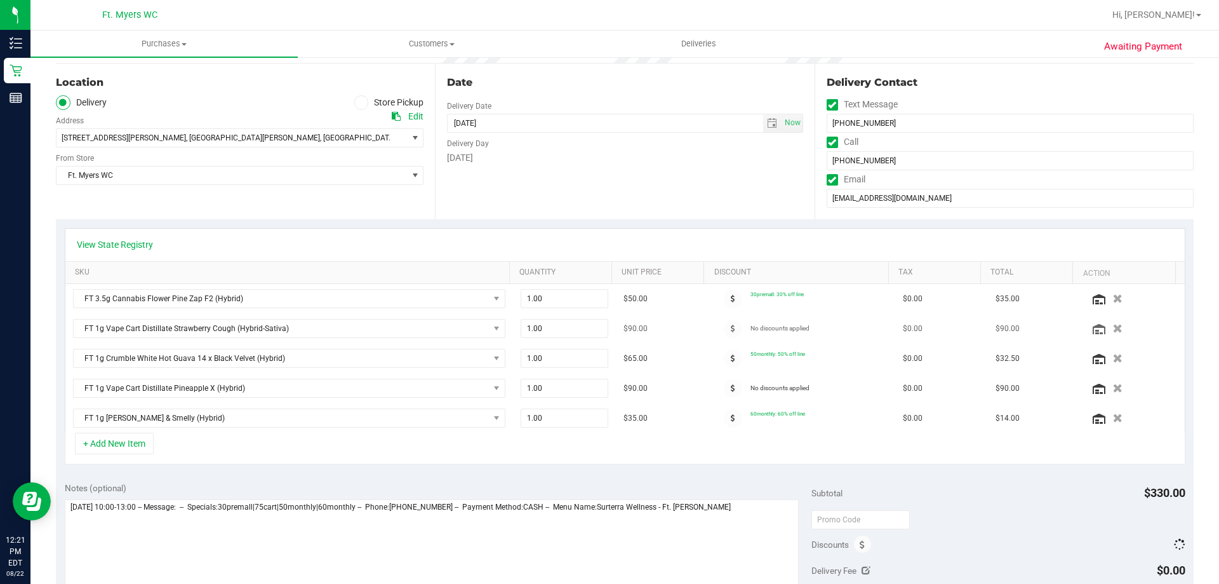
click at [954, 329] on td "$0.00" at bounding box center [941, 329] width 93 height 30
click at [968, 325] on td "$0.00" at bounding box center [941, 329] width 93 height 30
click at [947, 320] on td "$0.00" at bounding box center [941, 329] width 93 height 30
click at [732, 382] on div at bounding box center [733, 388] width 35 height 18
click at [731, 388] on icon at bounding box center [733, 388] width 4 height 8
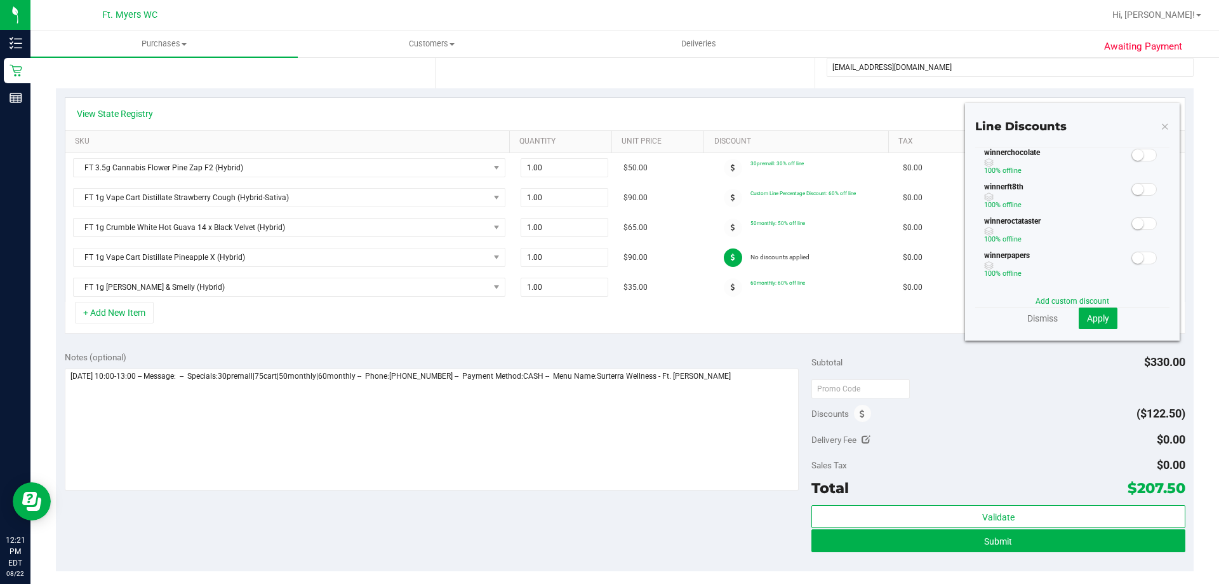
scroll to position [127, 0]
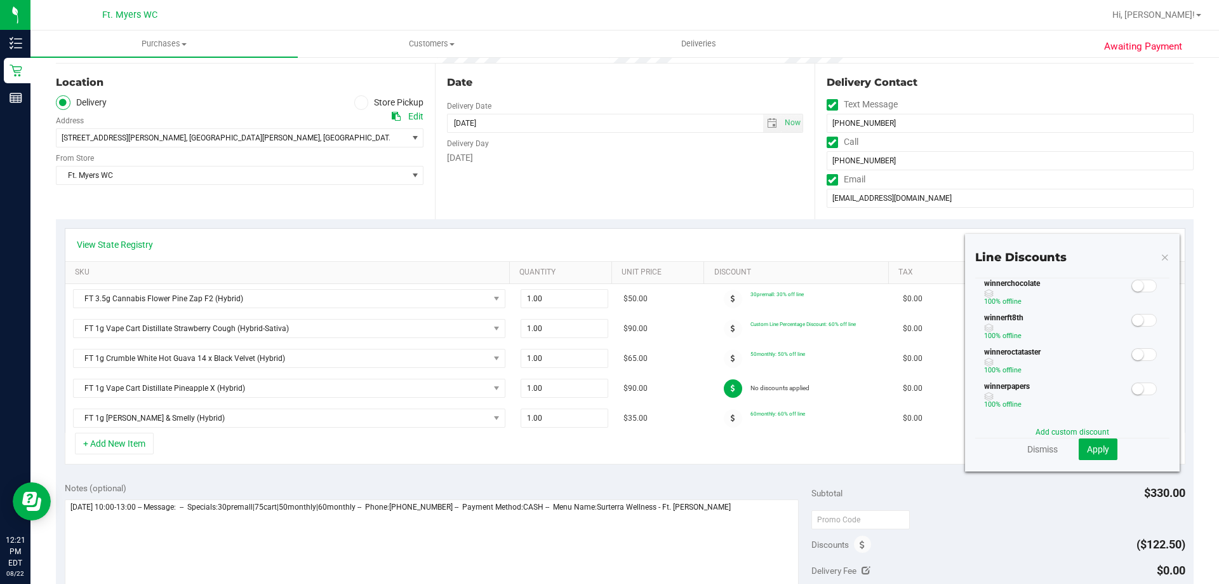
click at [1082, 425] on section "Line Discounts CUSTOMER GROUP STACKABLE (SNAP) 20% off line CUSTOMER GROUP STAC…" at bounding box center [1072, 354] width 194 height 211
click at [1083, 431] on link "Add custom discount" at bounding box center [1073, 431] width 74 height 9
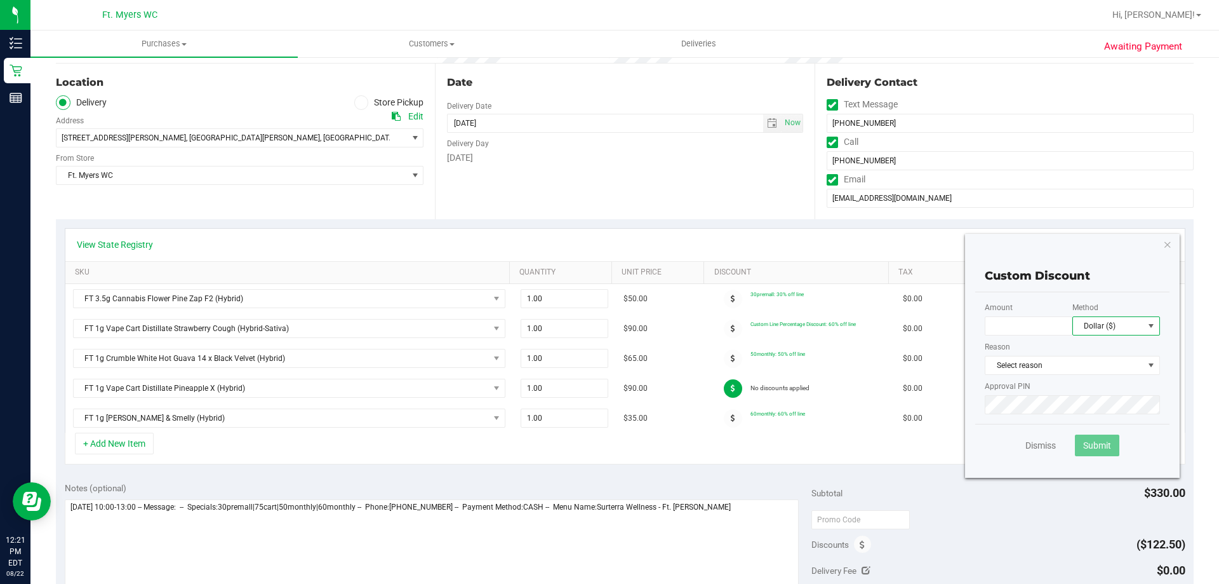
click at [1107, 323] on span "Dollar ($)" at bounding box center [1108, 326] width 70 height 18
click at [1087, 363] on li "Percentage (%)" at bounding box center [1107, 371] width 86 height 22
click at [1058, 336] on div "Amount" at bounding box center [1029, 321] width 88 height 39
click at [1013, 326] on input "text" at bounding box center [1029, 325] width 88 height 19
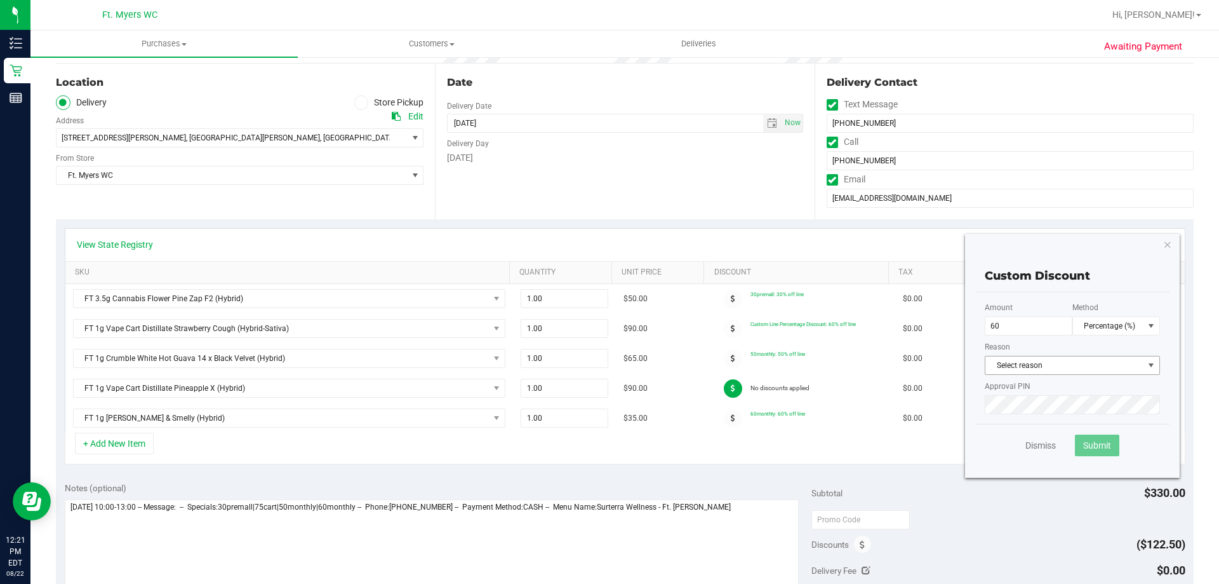
type input "60.00"
click at [1010, 359] on span "Select reason" at bounding box center [1064, 365] width 158 height 18
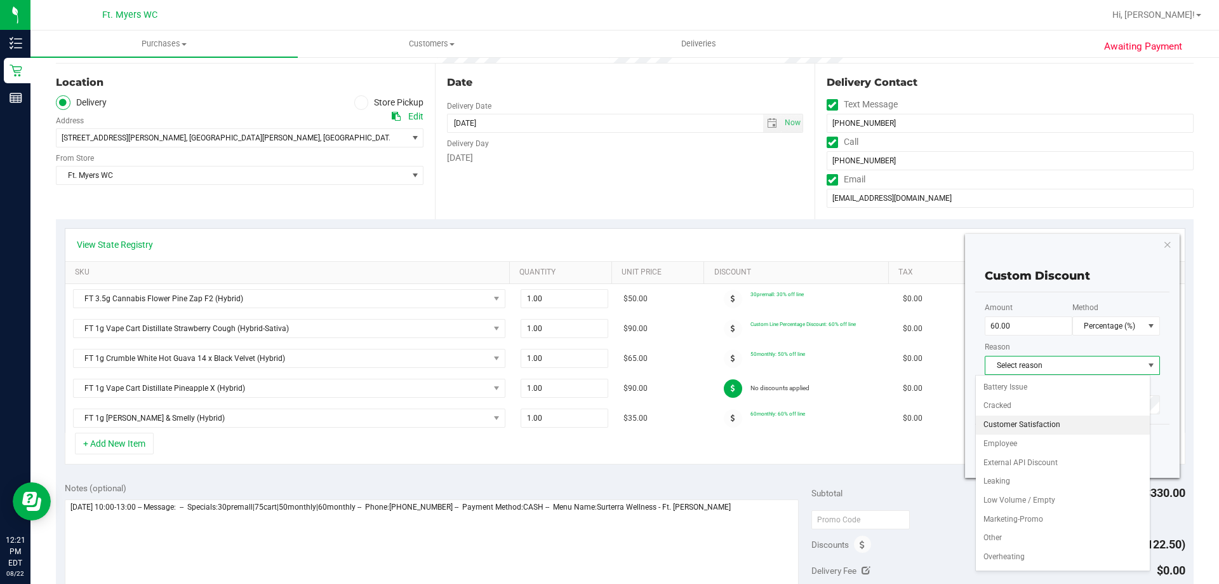
click at [1057, 418] on li "Customer Satisfaction" at bounding box center [1063, 424] width 174 height 19
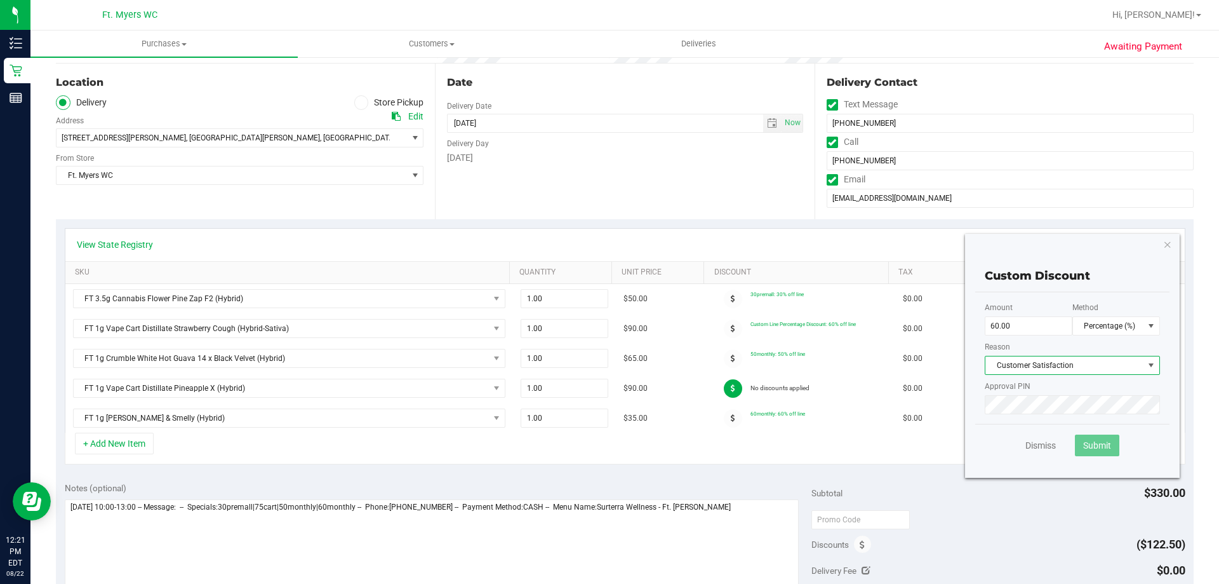
click at [1064, 370] on span "Customer Satisfaction" at bounding box center [1064, 365] width 158 height 18
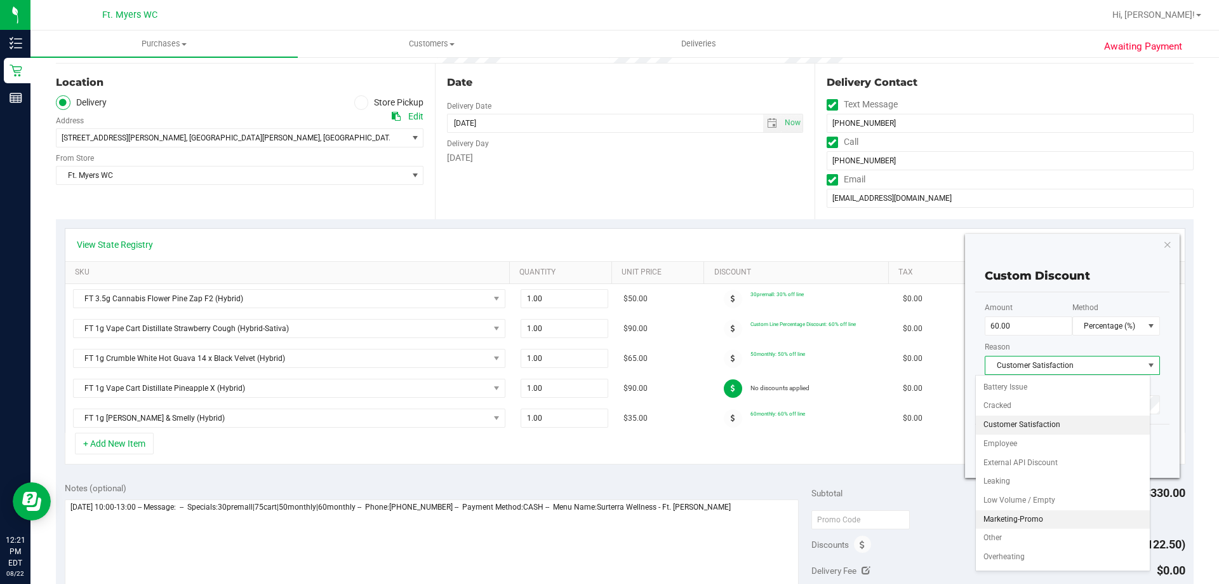
click at [1036, 512] on li "Marketing-Promo" at bounding box center [1063, 519] width 174 height 19
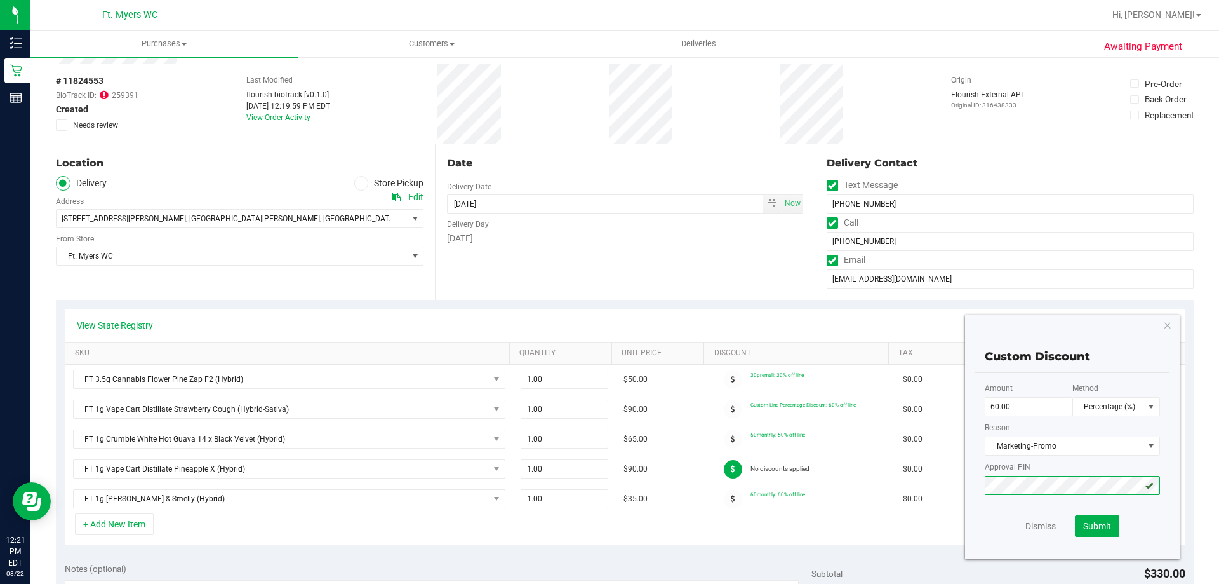
scroll to position [127, 0]
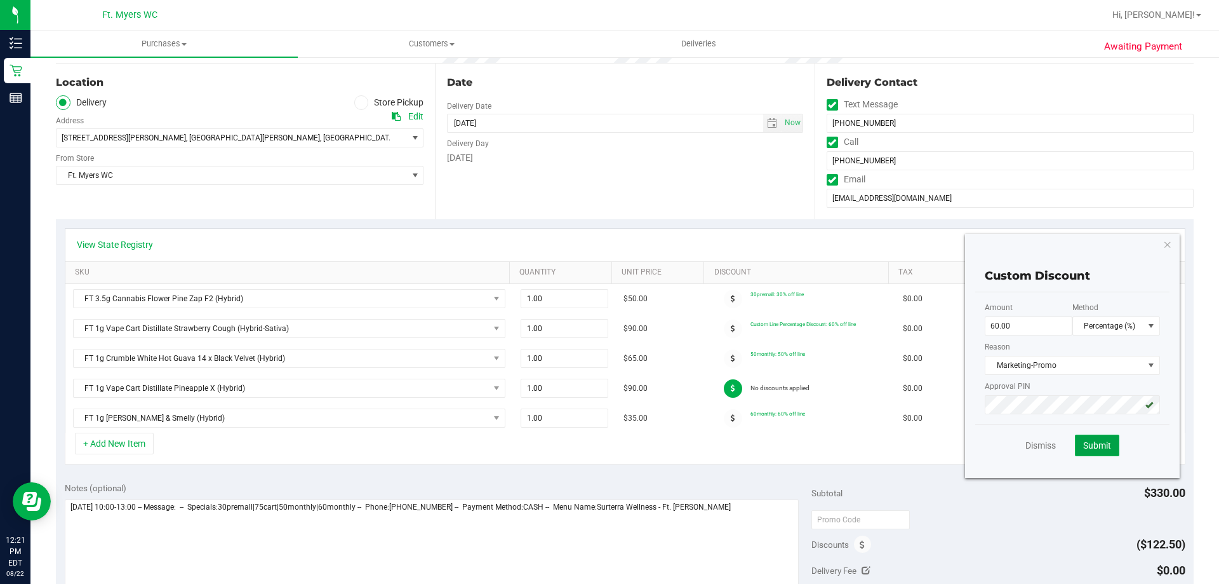
click at [1087, 436] on button "Submit" at bounding box center [1097, 445] width 44 height 22
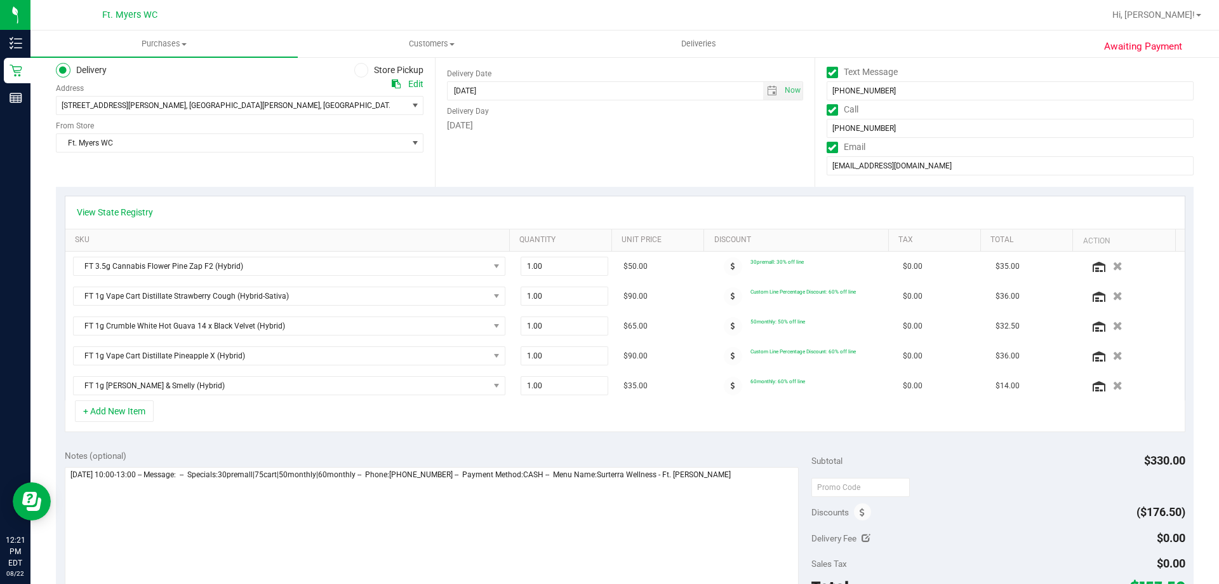
scroll to position [0, 0]
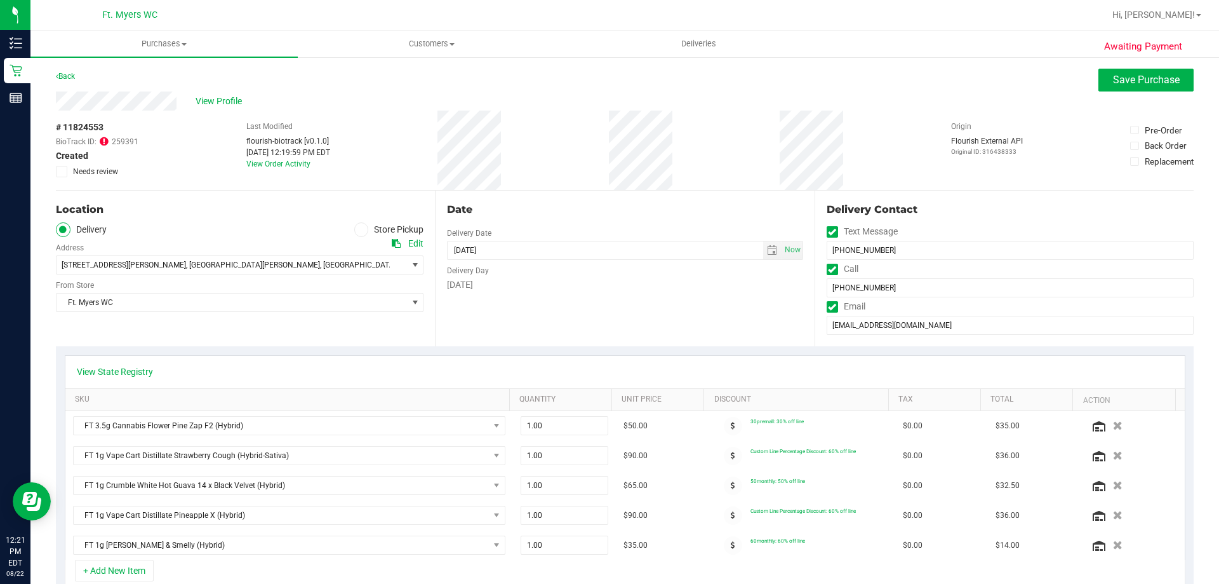
click at [695, 322] on div "Date Delivery Date 08/22/2025 Now 08/22/2025 08:00 AM Now Delivery Day Friday" at bounding box center [624, 268] width 379 height 156
click at [705, 290] on div "Friday" at bounding box center [625, 284] width 356 height 13
click at [1121, 79] on span "Save Purchase" at bounding box center [1146, 80] width 67 height 12
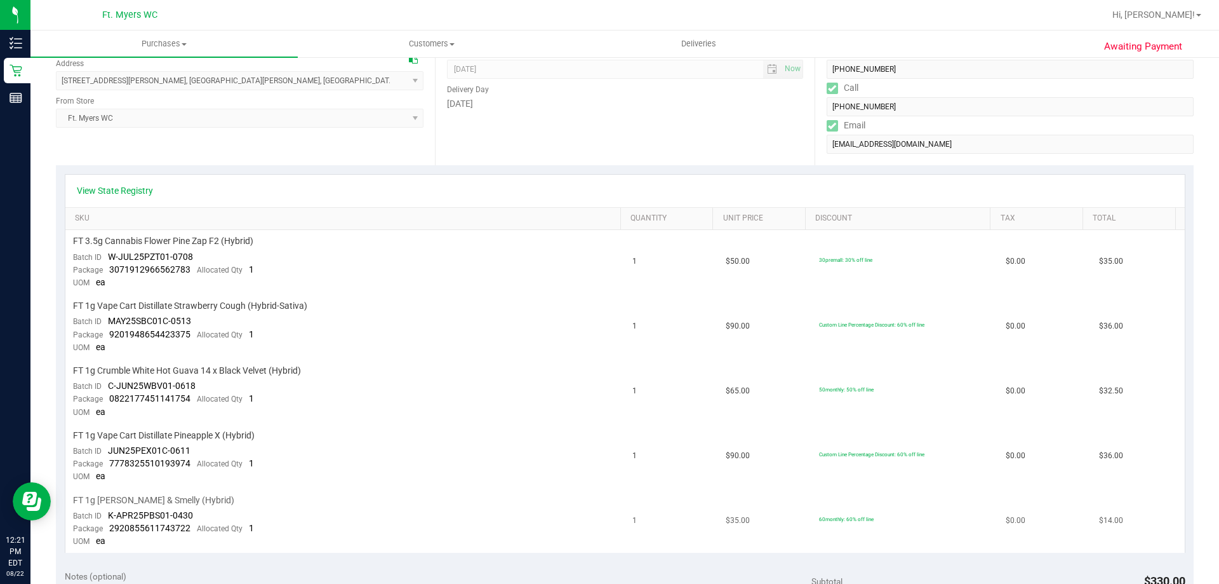
scroll to position [381, 0]
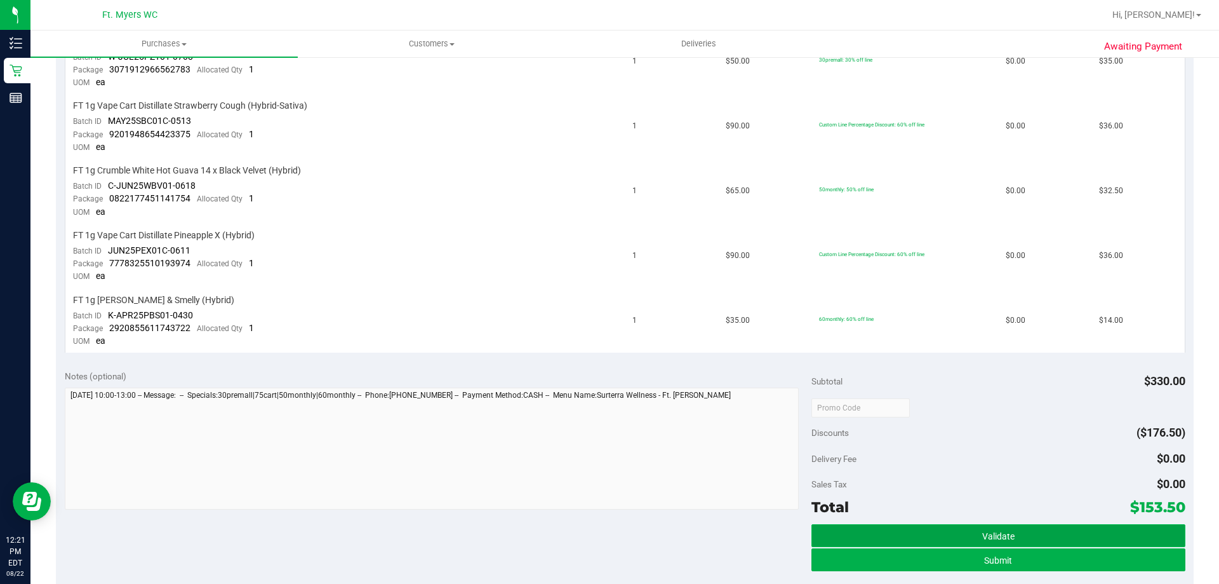
click at [990, 534] on span "Validate" at bounding box center [998, 536] width 32 height 10
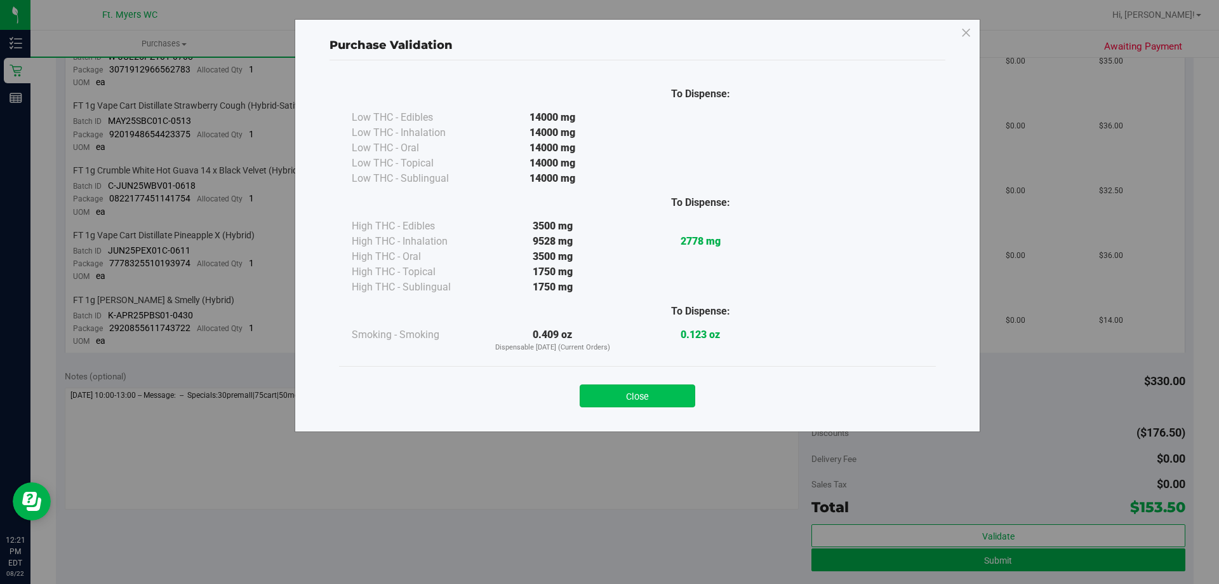
click at [683, 391] on button "Close" at bounding box center [638, 395] width 116 height 23
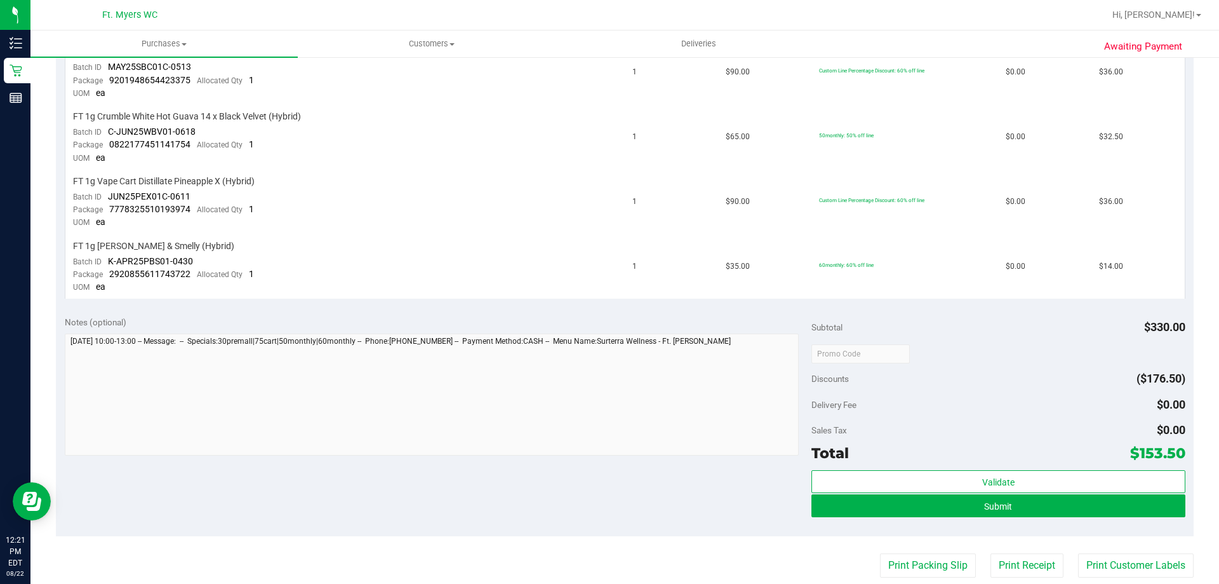
scroll to position [508, 0]
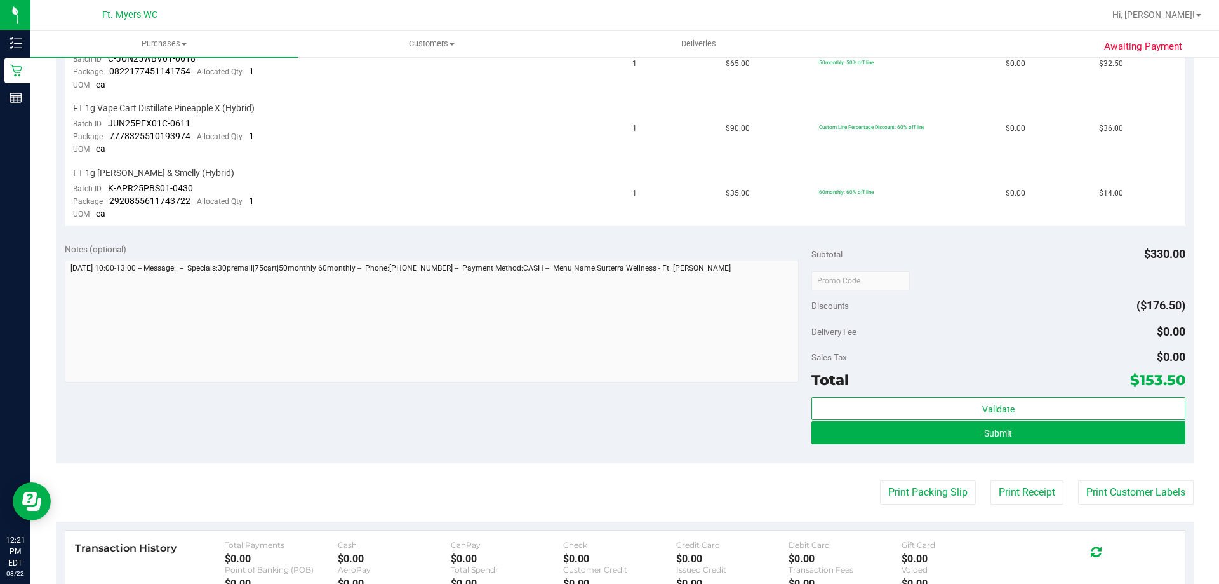
click at [982, 454] on div "Validate Submit" at bounding box center [997, 425] width 373 height 57
click at [982, 447] on div "Validate Submit" at bounding box center [997, 425] width 373 height 57
click at [981, 443] on button "Submit" at bounding box center [997, 432] width 373 height 23
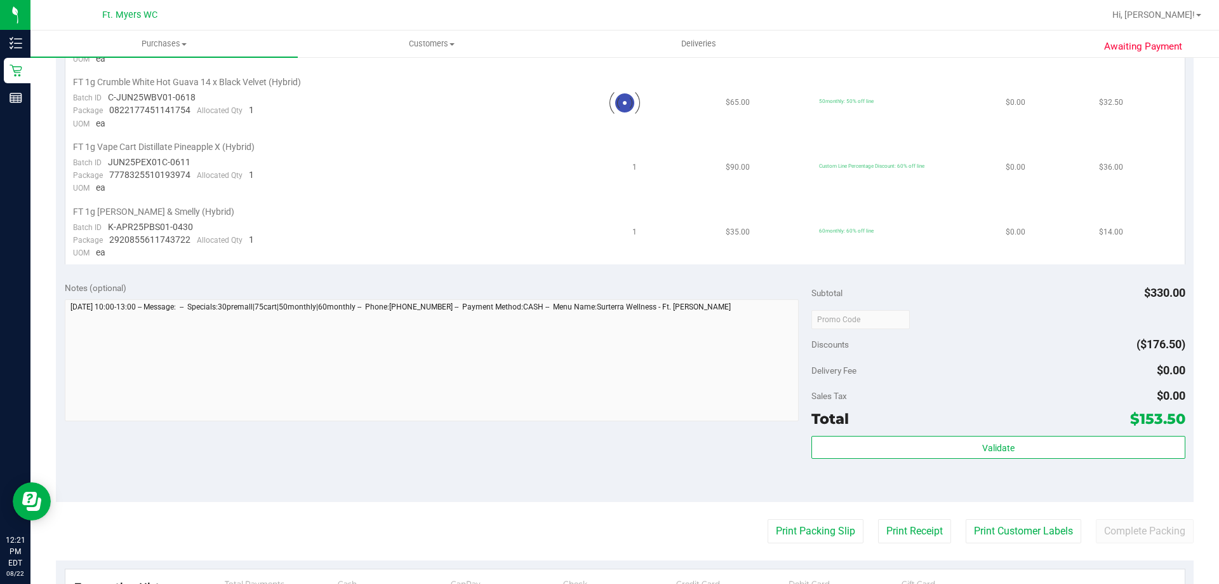
scroll to position [0, 0]
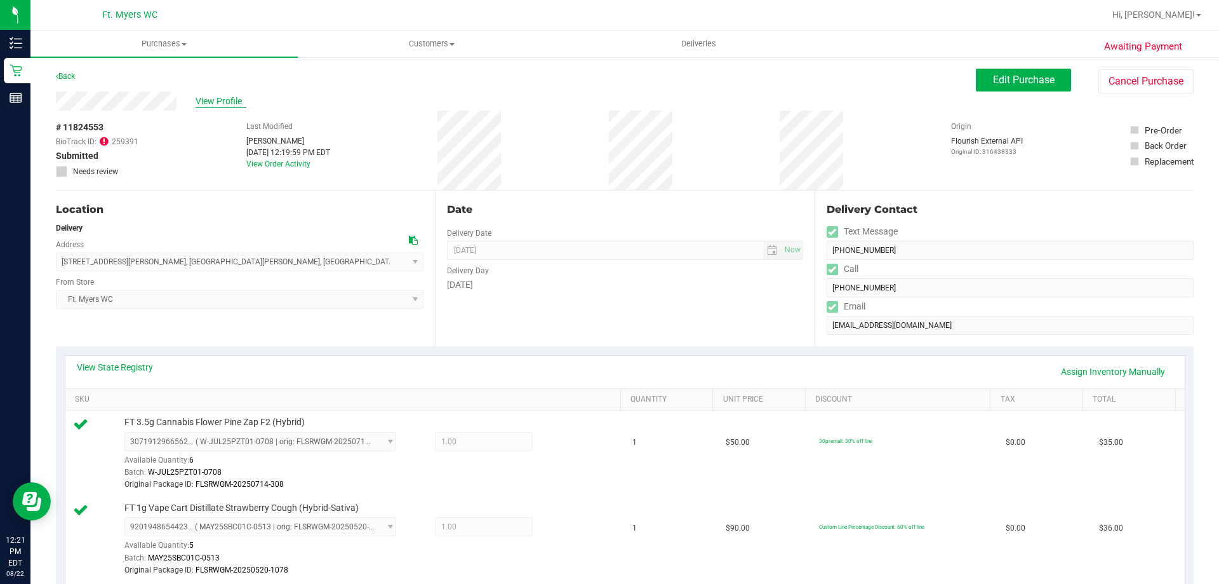
click at [236, 107] on span "View Profile" at bounding box center [221, 101] width 51 height 13
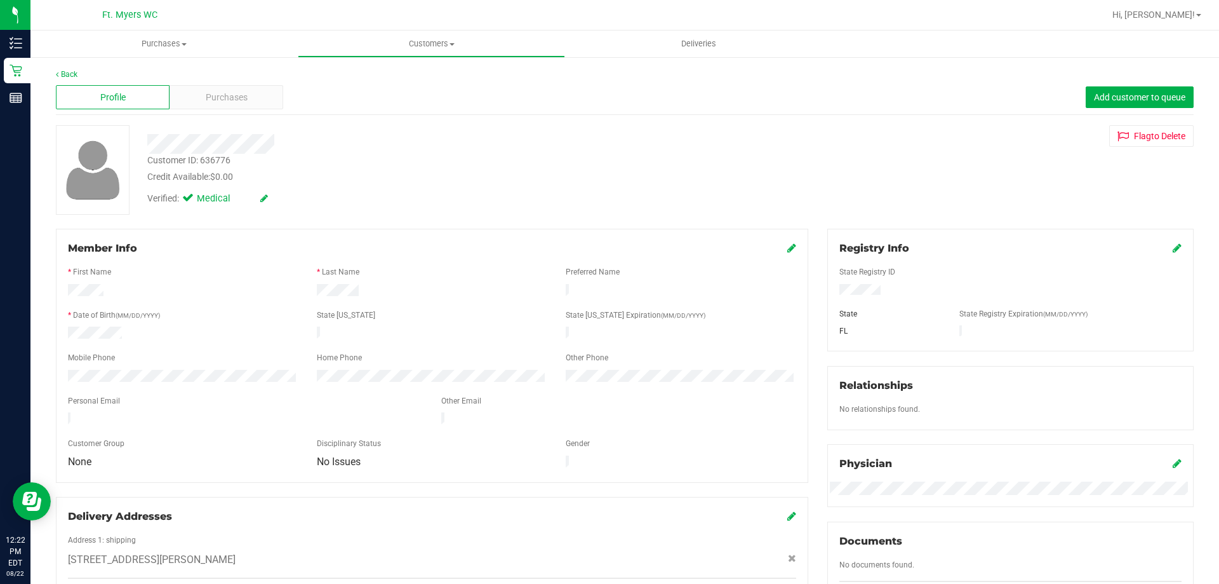
click at [787, 255] on span at bounding box center [791, 248] width 9 height 15
click at [787, 249] on icon at bounding box center [791, 248] width 9 height 10
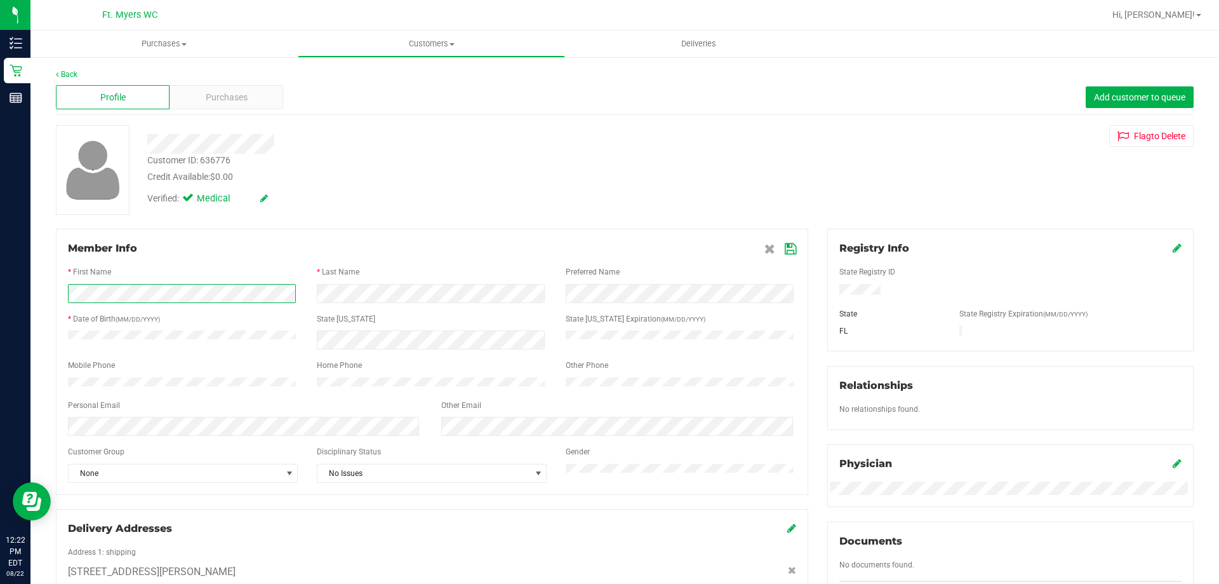
click at [47, 290] on div "Member Info * First Name * Last Name Preferred Name * Date of Birth (MM/DD/YYYY…" at bounding box center [431, 476] width 771 height 495
click at [785, 244] on icon at bounding box center [790, 249] width 11 height 10
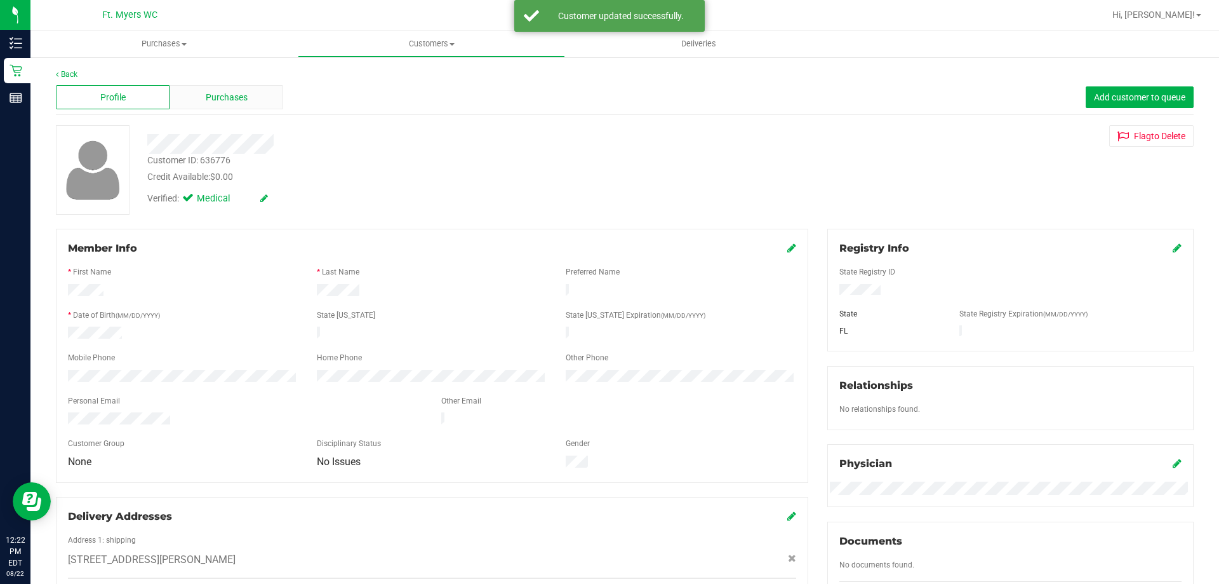
click at [228, 97] on span "Purchases" at bounding box center [227, 97] width 42 height 13
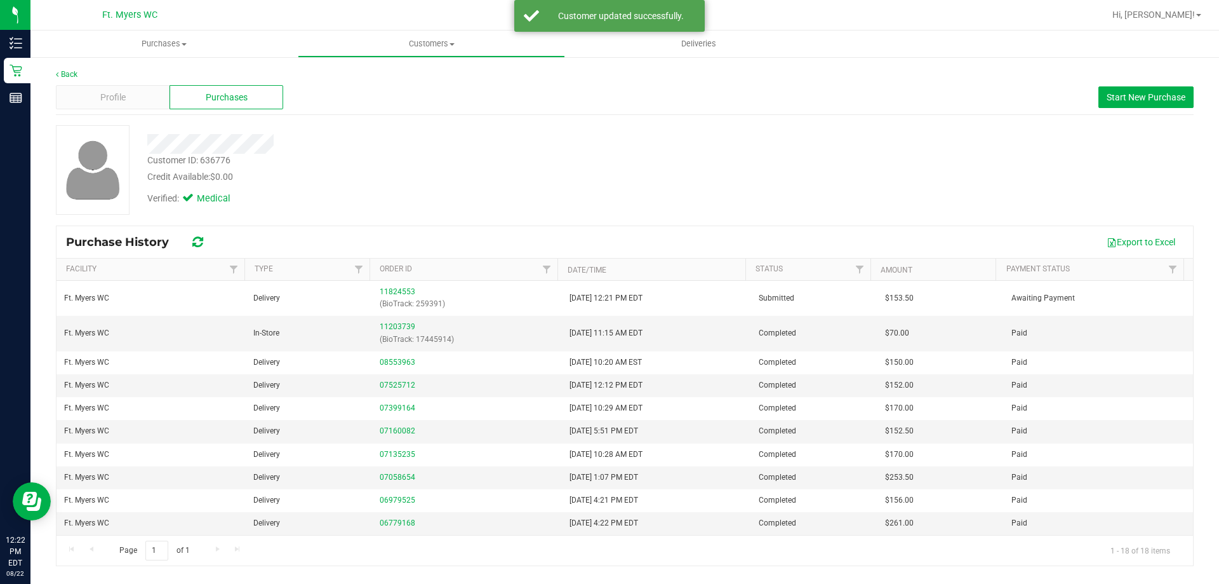
click at [799, 198] on div "Customer ID: 636776 Credit Available: $0.00 Verified: Medical" at bounding box center [624, 170] width 1157 height 90
click at [733, 222] on div "Customer ID: 636776 Credit Available: $0.00 Verified: Medical" at bounding box center [625, 175] width 1138 height 100
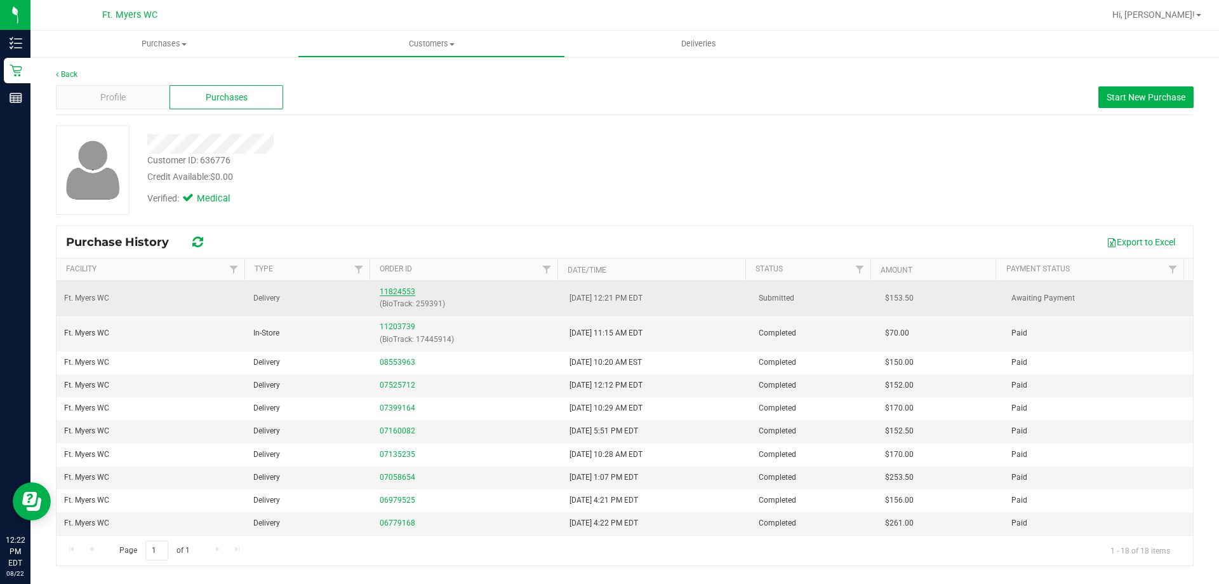
click at [392, 293] on link "11824553" at bounding box center [398, 291] width 36 height 9
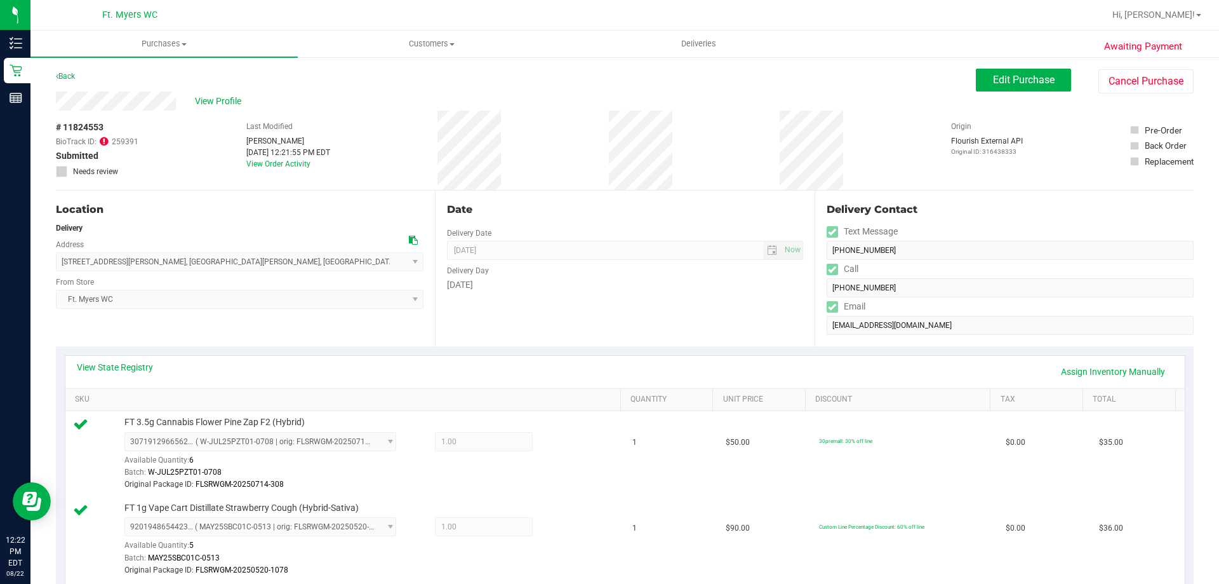
drag, startPoint x: 608, startPoint y: 175, endPoint x: 610, endPoint y: 159, distance: 15.4
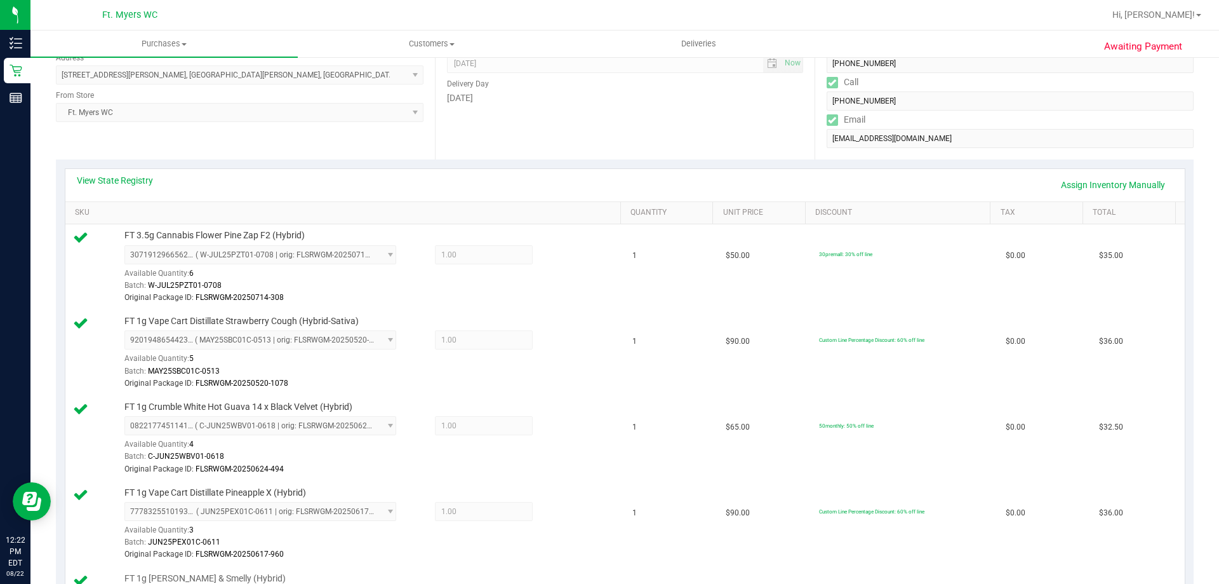
scroll to position [813, 0]
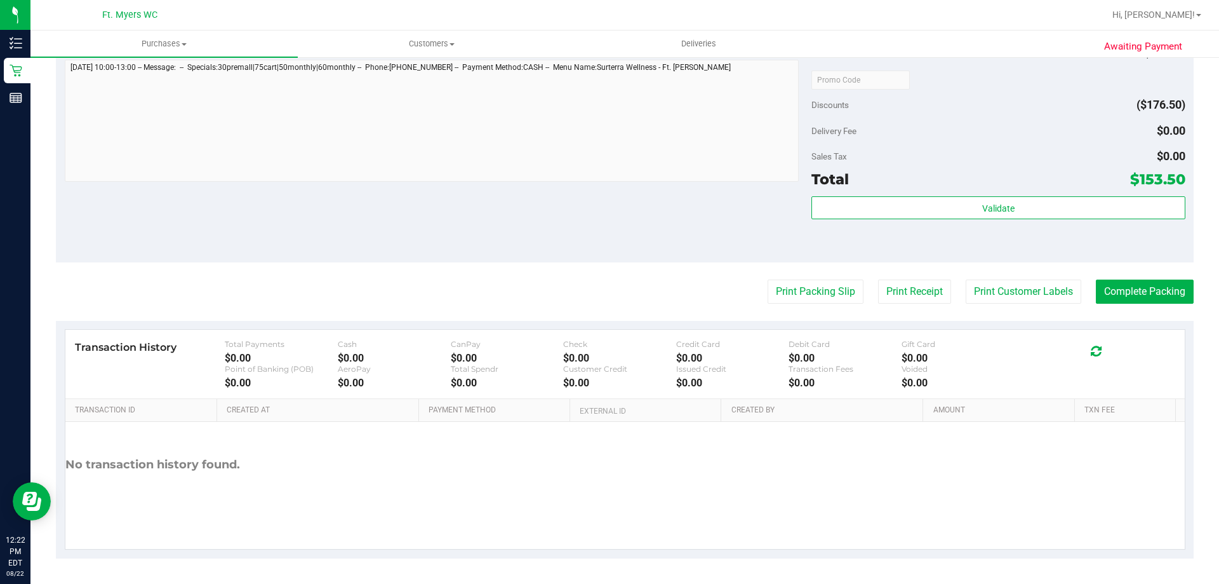
drag, startPoint x: 678, startPoint y: 154, endPoint x: 684, endPoint y: 362, distance: 207.7
click at [1016, 189] on div "Total $153.50" at bounding box center [997, 179] width 373 height 23
click at [1018, 193] on div "Subtotal $330.00 Discounts ($176.50) Delivery Fee $0.00 Sales Tax $0.00 Total $…" at bounding box center [997, 147] width 373 height 211
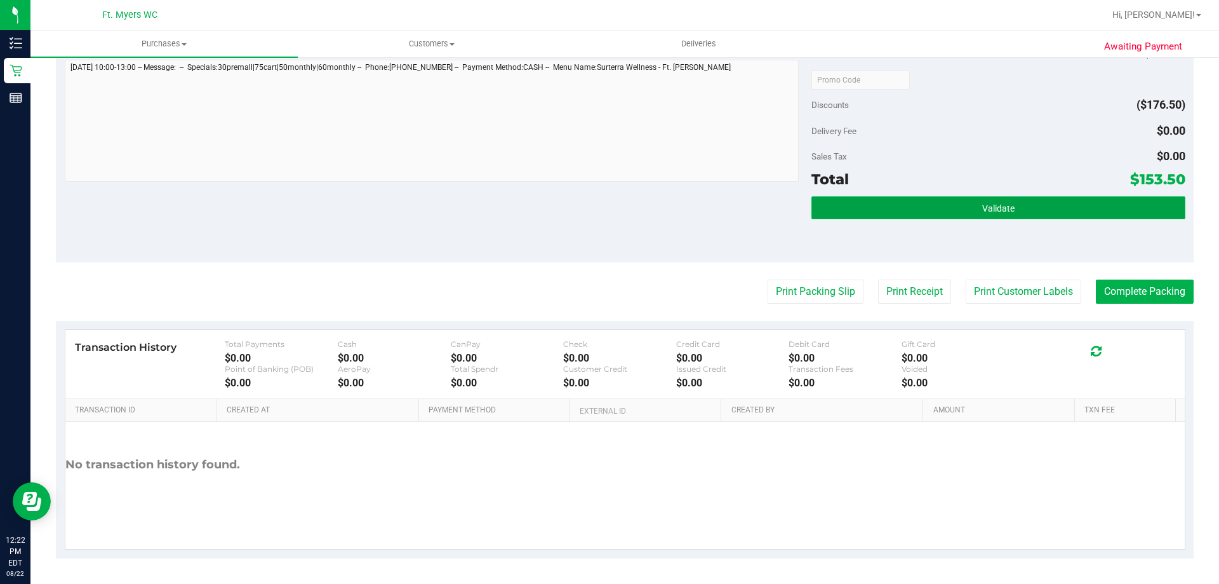
click at [1026, 206] on button "Validate" at bounding box center [997, 207] width 373 height 23
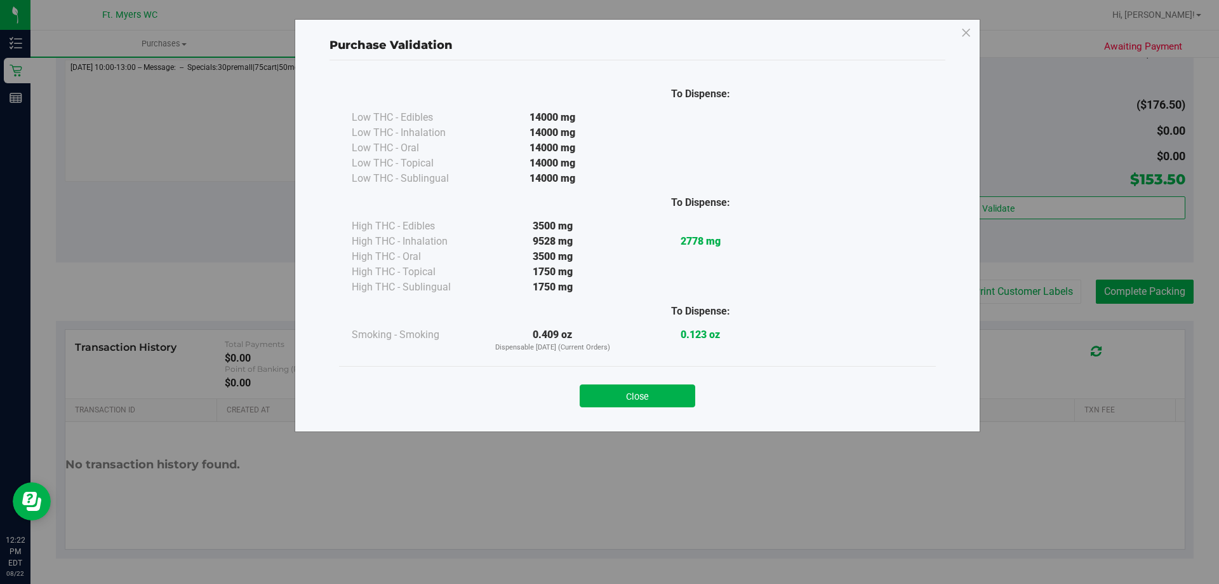
click at [585, 413] on div "Close" at bounding box center [637, 391] width 597 height 51
click at [624, 396] on button "Close" at bounding box center [638, 395] width 116 height 23
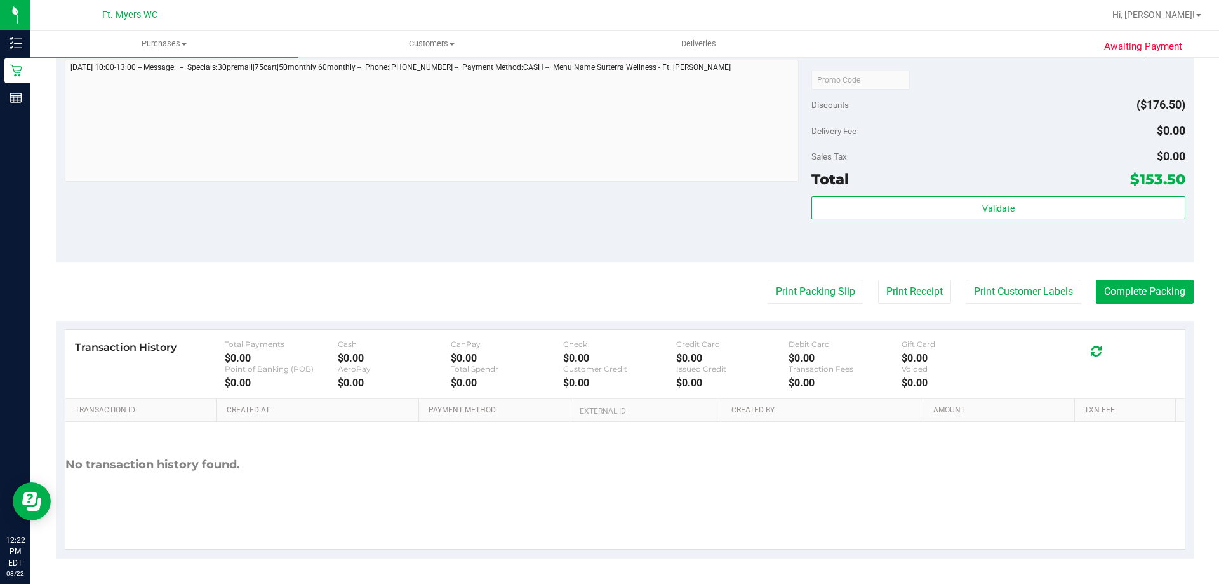
click at [642, 196] on div "Notes (optional) Subtotal $330.00 Discounts ($176.50) Delivery Fee $0.00 Sales …" at bounding box center [625, 148] width 1138 height 229
click at [921, 287] on button "Print Receipt" at bounding box center [914, 291] width 73 height 24
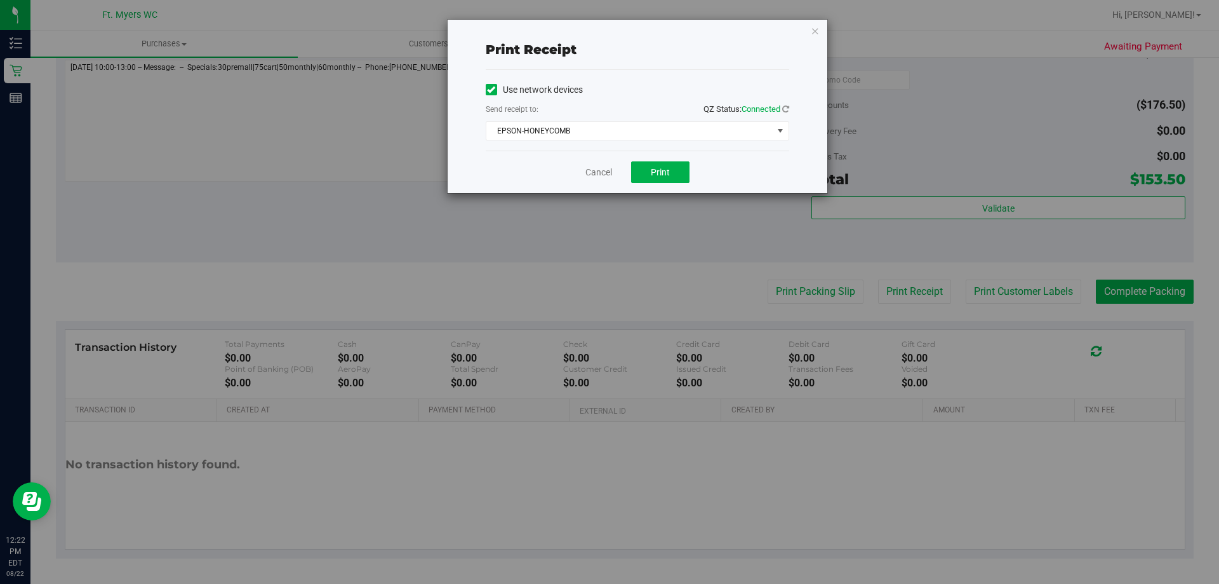
click at [655, 183] on div "Cancel Print" at bounding box center [638, 171] width 304 height 43
click at [667, 172] on span "Print" at bounding box center [660, 172] width 19 height 10
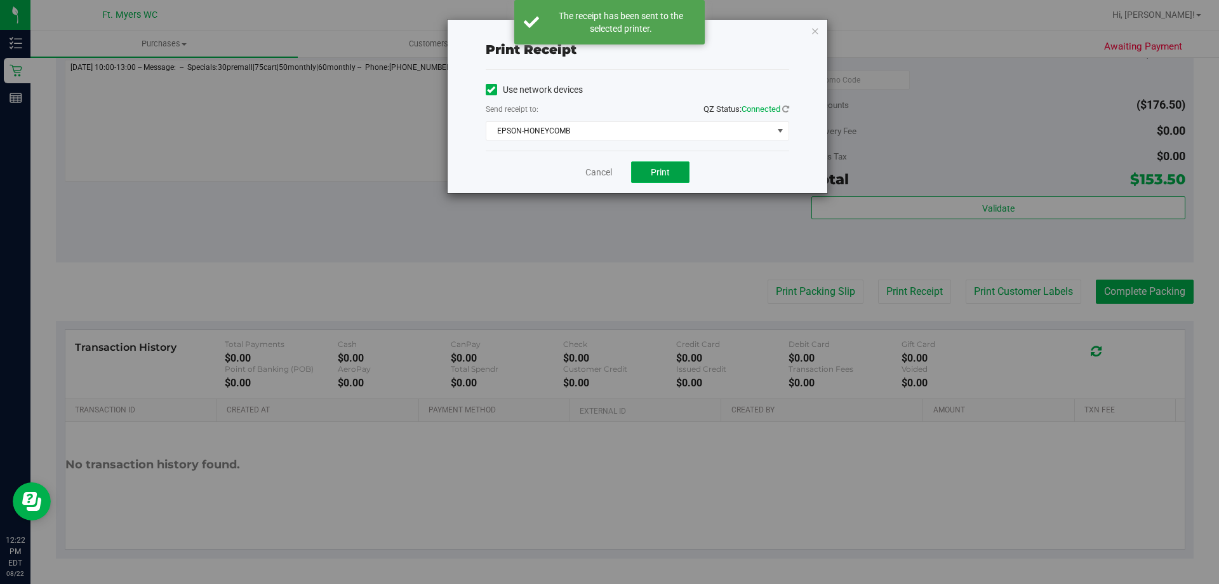
click at [672, 169] on button "Print" at bounding box center [660, 172] width 58 height 22
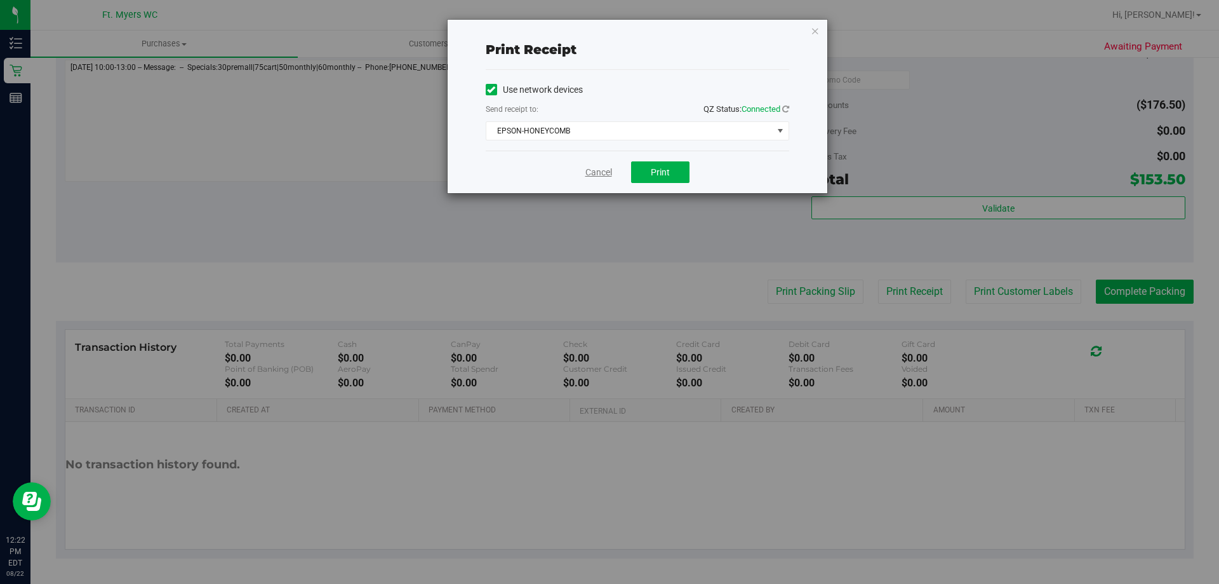
click at [608, 173] on link "Cancel" at bounding box center [598, 172] width 27 height 13
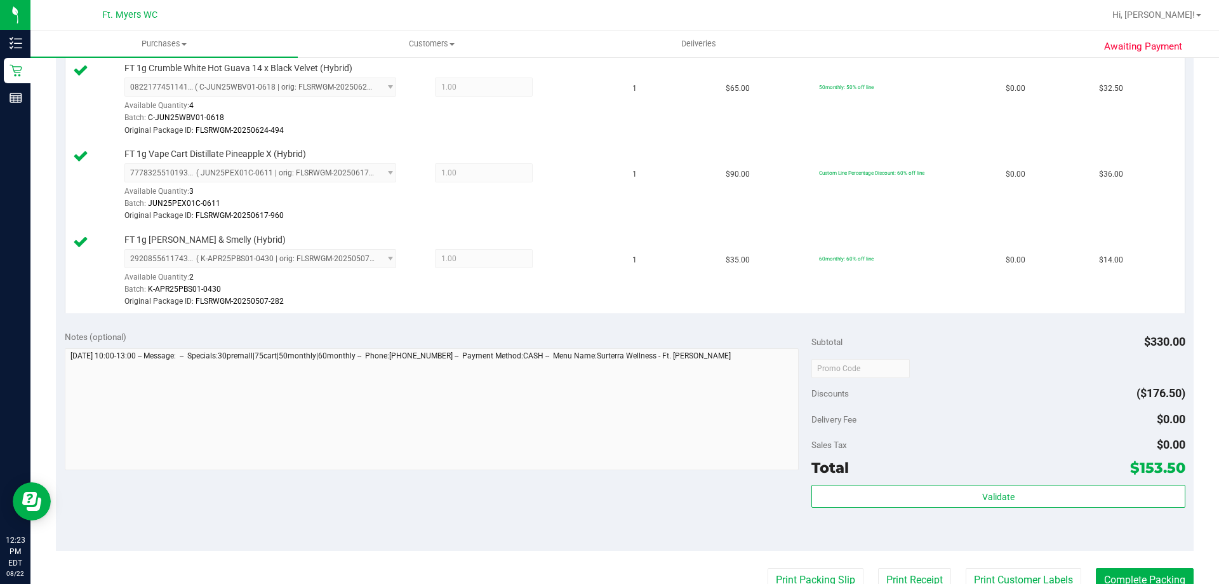
scroll to position [571, 0]
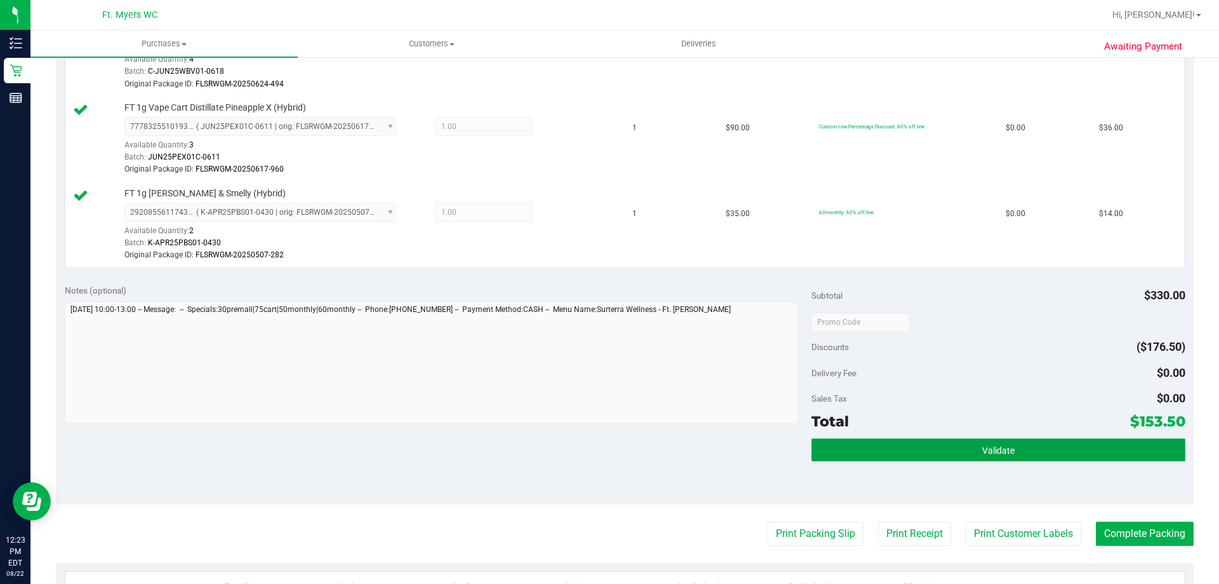
click at [1060, 446] on button "Validate" at bounding box center [997, 449] width 373 height 23
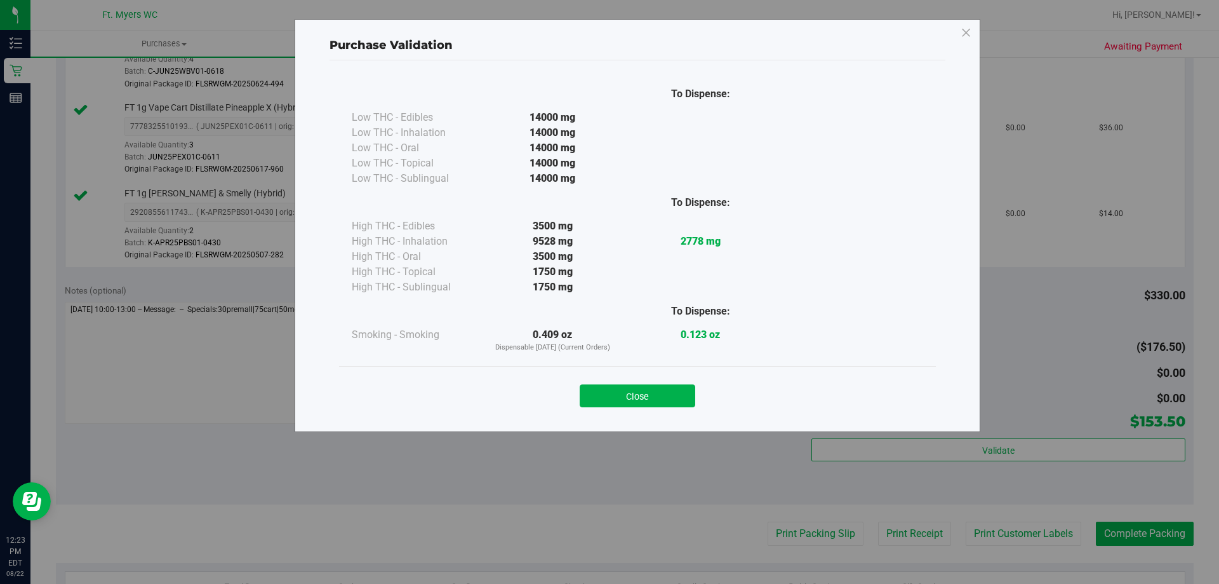
click at [672, 383] on div "Close" at bounding box center [638, 392] width 578 height 32
click at [676, 403] on button "Close" at bounding box center [638, 395] width 116 height 23
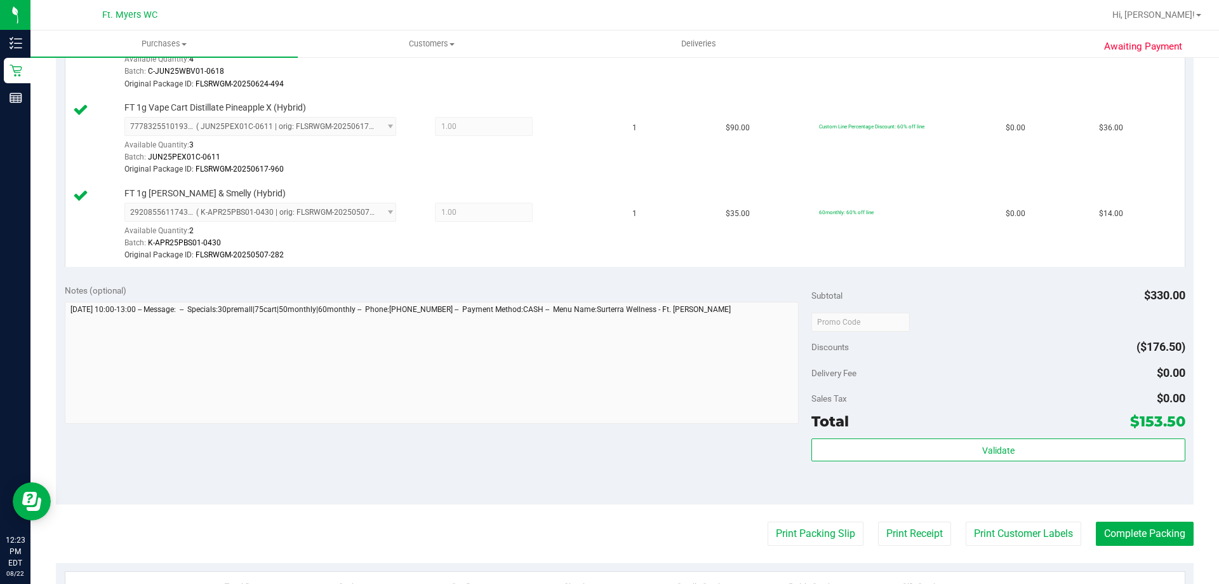
click at [1093, 500] on div "Notes (optional) Subtotal $330.00 Discounts ($176.50) Delivery Fee $0.00 Sales …" at bounding box center [625, 390] width 1138 height 229
click at [1107, 528] on button "Complete Packing" at bounding box center [1145, 533] width 98 height 24
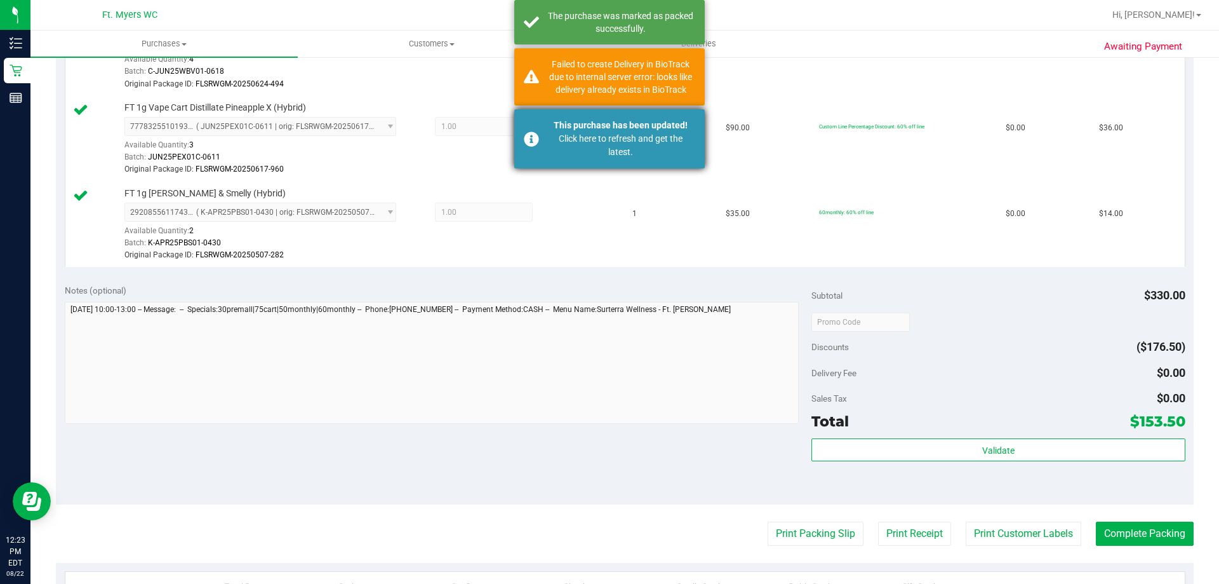
scroll to position [0, 0]
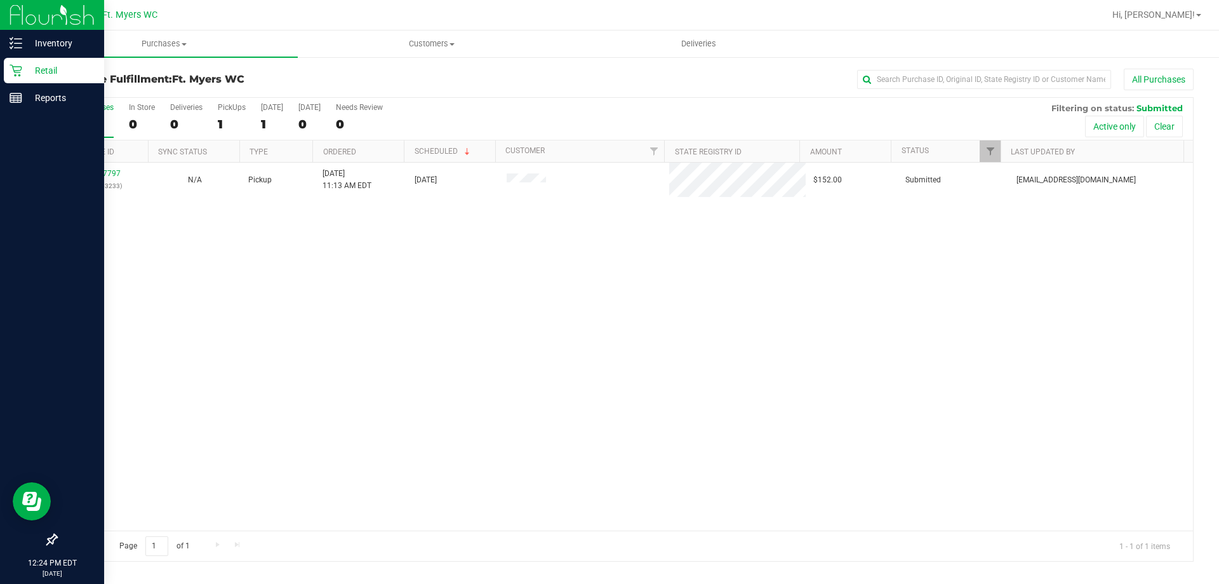
click at [45, 76] on p "Retail" at bounding box center [60, 70] width 76 height 15
